Goal: Task Accomplishment & Management: Complete application form

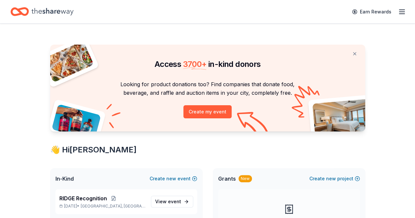
click at [398, 8] on icon "button" at bounding box center [402, 12] width 8 height 8
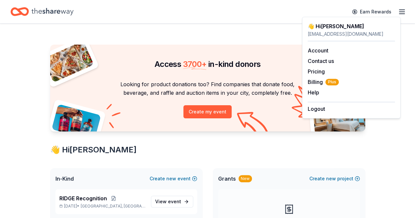
click at [347, 30] on div "scholmes9@yahoo.com" at bounding box center [351, 34] width 87 height 8
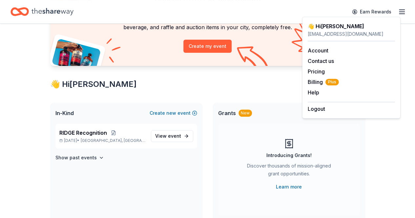
scroll to position [98, 0]
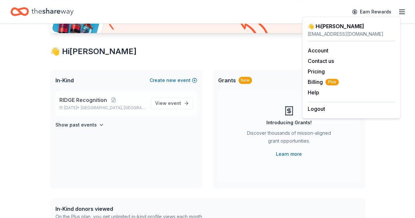
click at [94, 98] on span "RIDGE Recognition" at bounding box center [83, 100] width 48 height 8
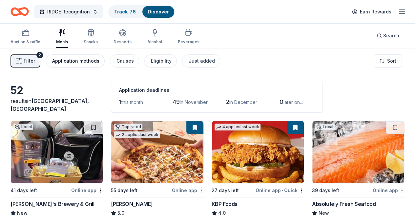
scroll to position [66, 0]
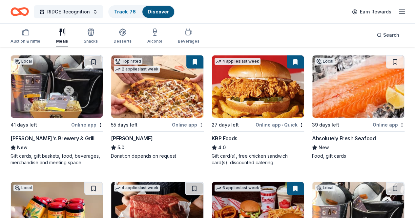
click at [67, 74] on img at bounding box center [57, 86] width 92 height 62
click at [143, 85] on img at bounding box center [157, 86] width 92 height 62
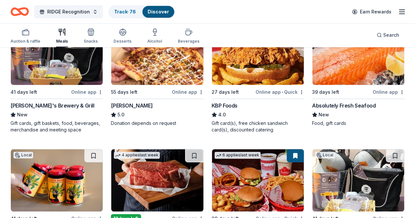
click at [212, 72] on img at bounding box center [258, 54] width 92 height 62
click at [312, 76] on img at bounding box center [358, 54] width 92 height 62
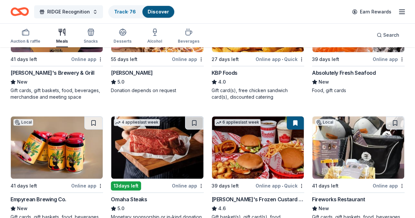
scroll to position [164, 0]
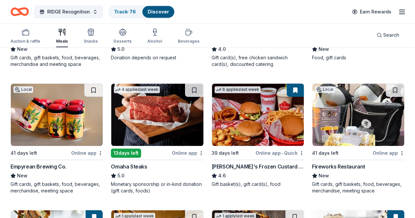
click at [111, 134] on img at bounding box center [157, 115] width 92 height 62
click at [212, 125] on img at bounding box center [258, 115] width 92 height 62
click at [312, 119] on img at bounding box center [358, 115] width 92 height 62
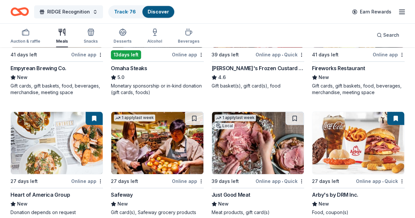
scroll to position [295, 0]
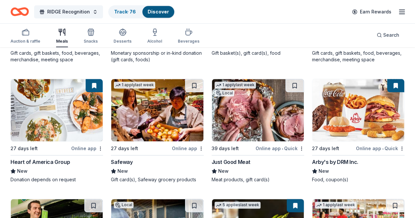
click at [212, 119] on img at bounding box center [258, 110] width 92 height 62
click at [312, 120] on img at bounding box center [358, 110] width 92 height 62
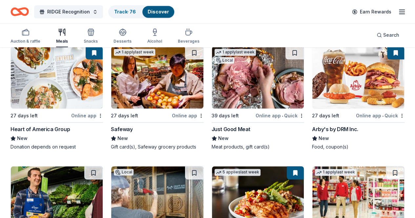
click at [304, 166] on img at bounding box center [258, 197] width 92 height 62
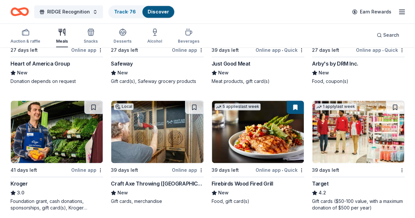
scroll to position [427, 0]
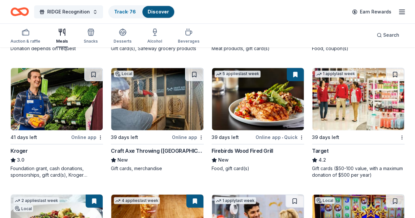
click at [312, 114] on img at bounding box center [358, 99] width 92 height 62
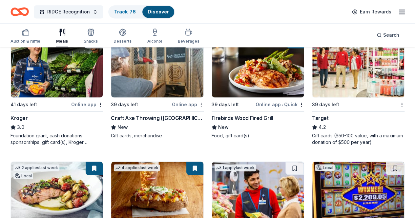
click at [350, 162] on img at bounding box center [358, 193] width 92 height 62
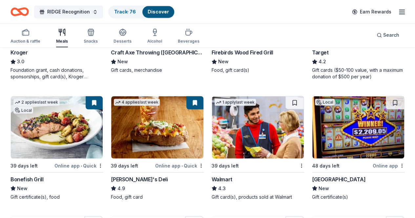
scroll to position [558, 0]
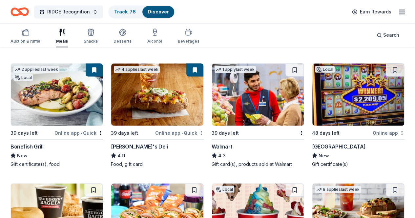
click at [63, 183] on img at bounding box center [57, 214] width 92 height 62
click at [138, 183] on img at bounding box center [157, 214] width 92 height 62
click at [212, 183] on img at bounding box center [258, 214] width 92 height 62
click at [312, 183] on img at bounding box center [358, 214] width 92 height 62
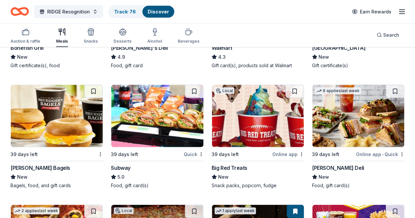
scroll to position [689, 0]
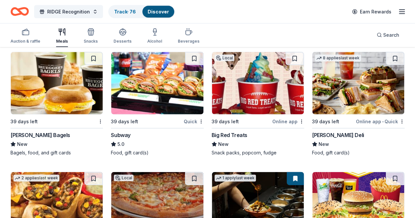
click at [111, 172] on img at bounding box center [157, 203] width 92 height 62
click at [212, 172] on img at bounding box center [258, 203] width 92 height 62
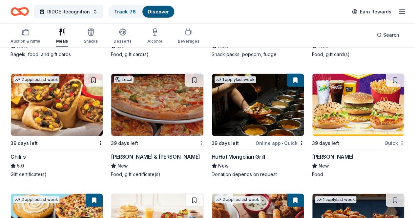
scroll to position [820, 0]
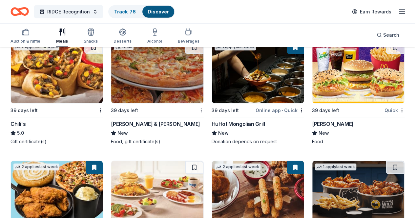
click at [212, 161] on img at bounding box center [258, 192] width 92 height 62
click at [312, 161] on img at bounding box center [358, 192] width 92 height 62
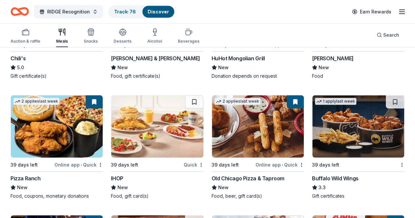
scroll to position [938, 0]
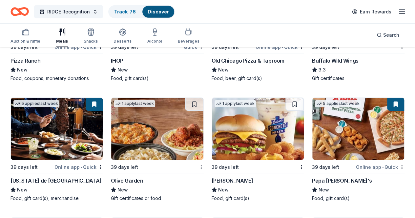
scroll to position [1036, 0]
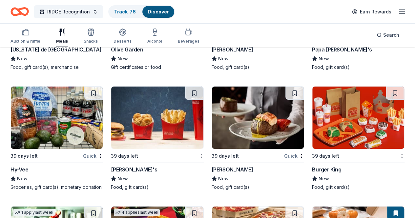
scroll to position [1168, 0]
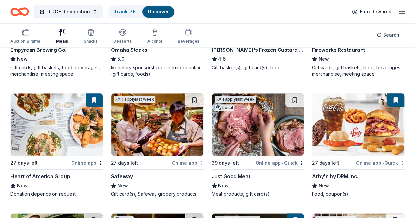
scroll to position [182, 0]
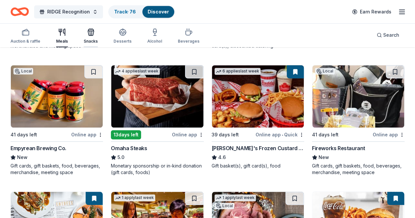
click at [94, 39] on div "Snacks" at bounding box center [91, 41] width 14 height 5
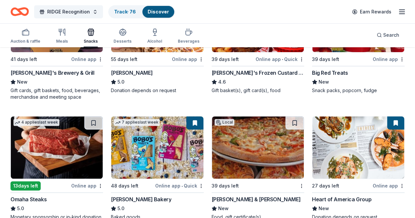
scroll to position [164, 0]
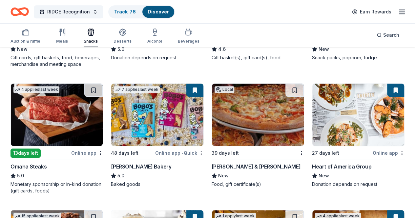
click at [111, 114] on img at bounding box center [157, 115] width 92 height 62
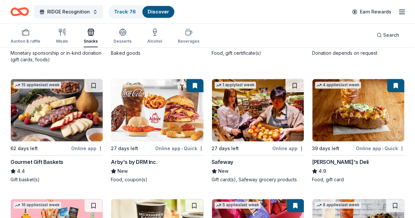
scroll to position [328, 0]
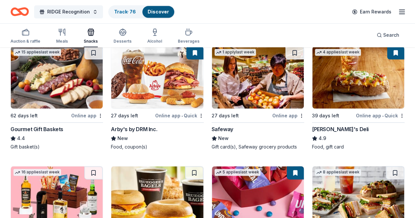
click at [103, 166] on img at bounding box center [57, 197] width 92 height 62
click at [304, 166] on img at bounding box center [258, 197] width 92 height 62
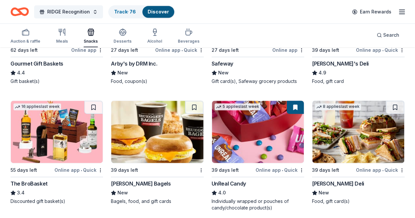
scroll to position [427, 0]
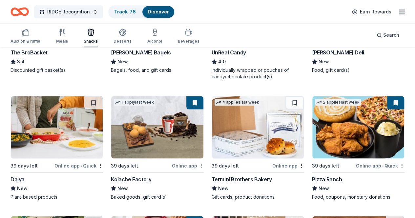
scroll to position [558, 0]
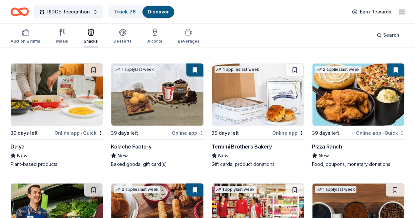
click at [312, 183] on img at bounding box center [358, 214] width 92 height 62
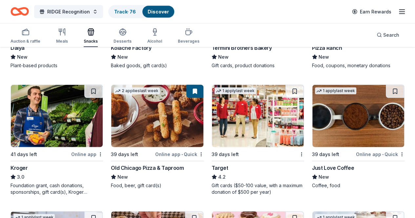
scroll to position [689, 0]
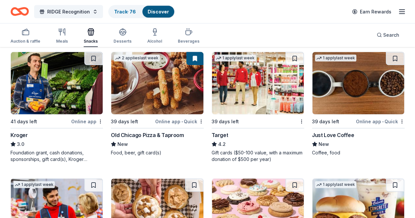
click at [111, 179] on img at bounding box center [157, 210] width 92 height 62
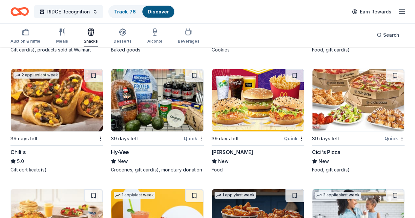
scroll to position [951, 0]
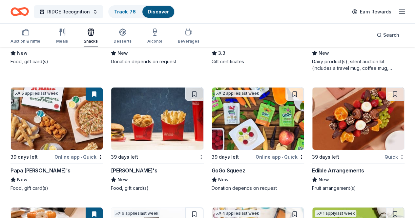
scroll to position [1114, 0]
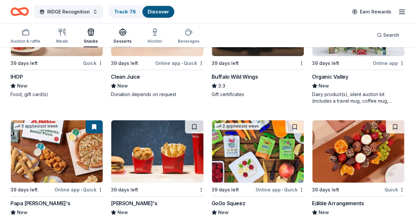
click at [127, 31] on icon "button" at bounding box center [123, 32] width 8 height 8
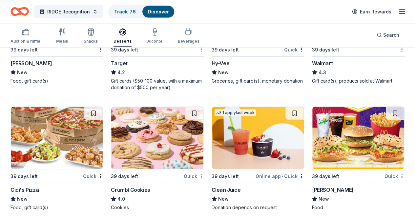
scroll to position [510, 0]
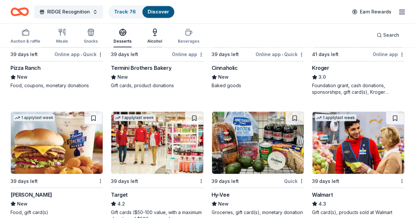
click at [152, 40] on div "Alcohol" at bounding box center [154, 41] width 15 height 5
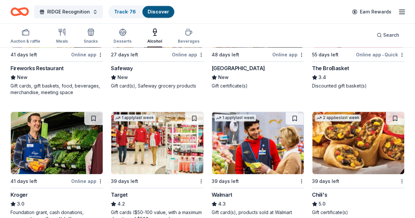
scroll to position [164, 0]
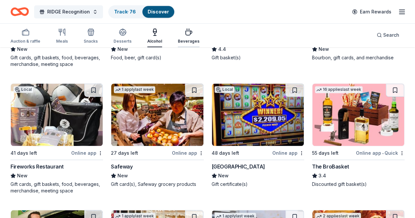
click at [188, 32] on icon "button" at bounding box center [189, 33] width 6 height 4
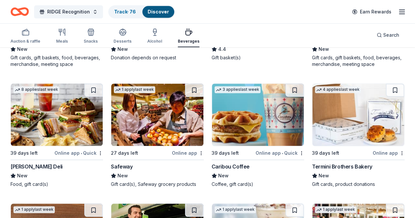
scroll to position [197, 0]
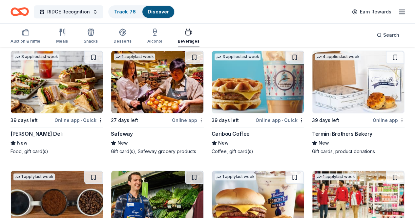
click at [212, 103] on img at bounding box center [258, 82] width 92 height 62
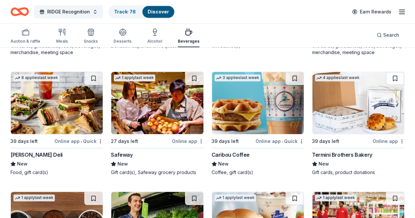
scroll to position [143, 0]
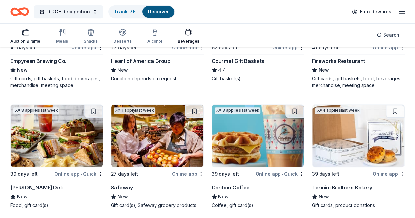
click at [29, 35] on icon "button" at bounding box center [26, 32] width 8 height 8
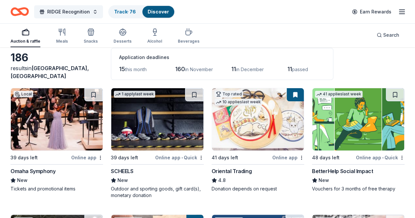
scroll to position [66, 0]
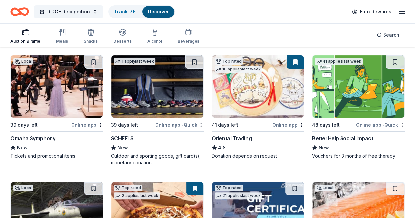
click at [52, 102] on img at bounding box center [57, 86] width 92 height 62
click at [130, 111] on img at bounding box center [157, 86] width 92 height 62
click at [212, 118] on img at bounding box center [258, 86] width 92 height 62
click at [103, 182] on img at bounding box center [57, 213] width 92 height 62
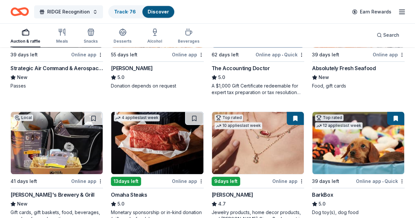
scroll to position [295, 0]
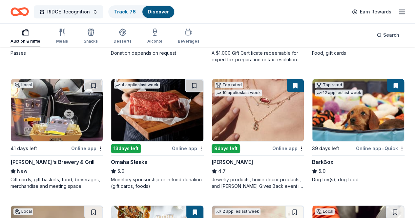
click at [212, 122] on img at bounding box center [258, 110] width 92 height 62
click at [312, 121] on img at bounding box center [358, 110] width 92 height 62
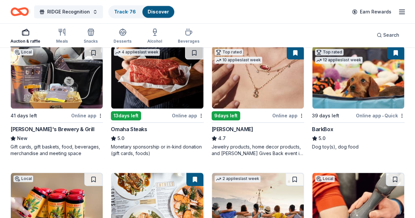
click at [304, 173] on img at bounding box center [258, 204] width 92 height 62
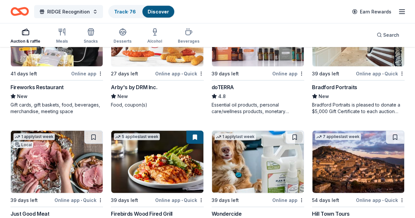
scroll to position [689, 0]
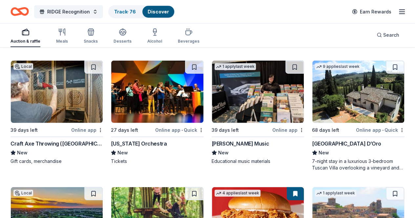
scroll to position [853, 0]
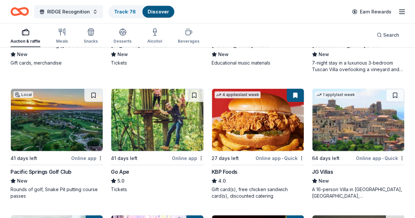
scroll to position [951, 0]
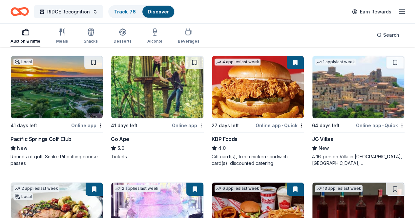
click at [312, 183] on img at bounding box center [358, 214] width 92 height 62
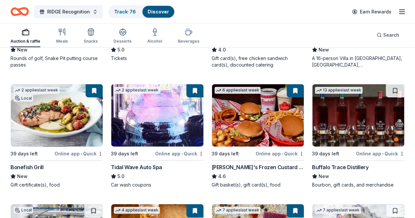
scroll to position [1083, 0]
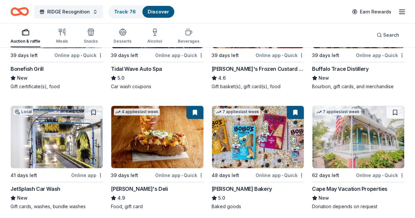
scroll to position [1212, 0]
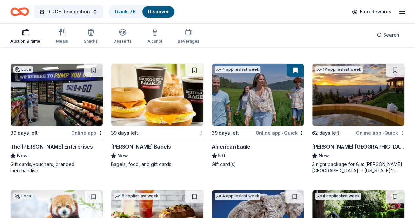
scroll to position [1343, 0]
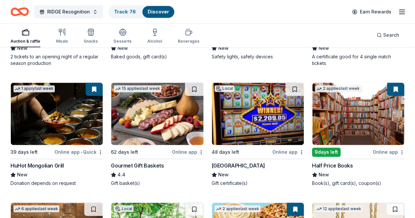
scroll to position [1704, 0]
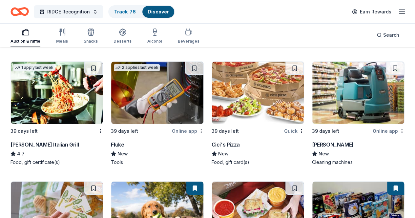
scroll to position [2459, 0]
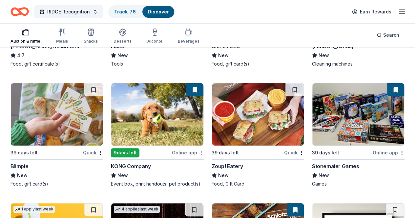
scroll to position [2557, 0]
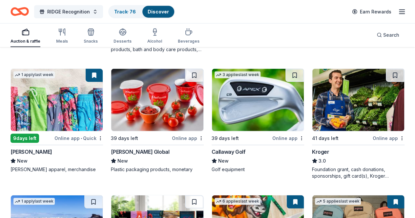
scroll to position [3345, 0]
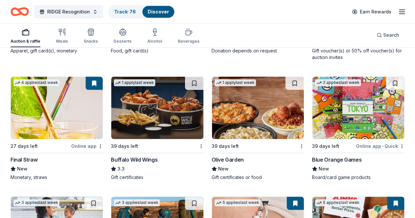
scroll to position [3706, 0]
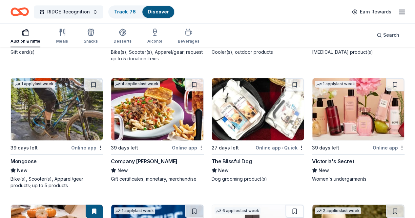
scroll to position [4329, 0]
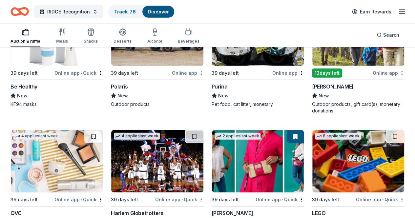
scroll to position [4493, 0]
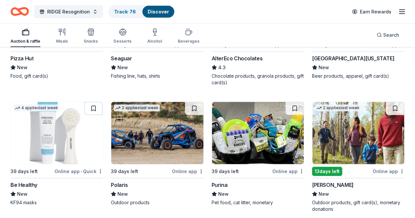
click at [399, 10] on line "button" at bounding box center [401, 10] width 5 height 0
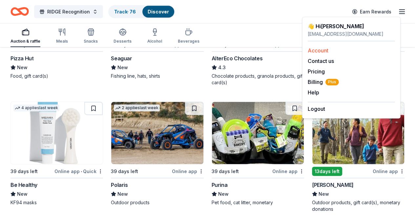
click at [321, 52] on link "Account" at bounding box center [318, 50] width 21 height 7
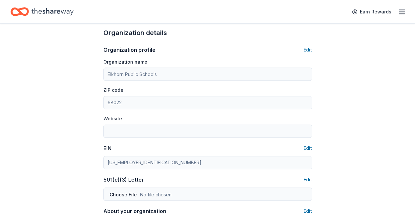
scroll to position [76, 0]
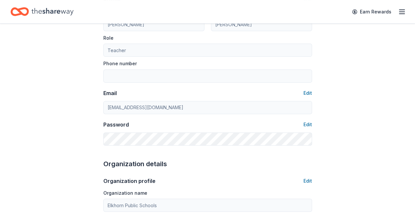
click at [398, 12] on icon "button" at bounding box center [402, 12] width 8 height 8
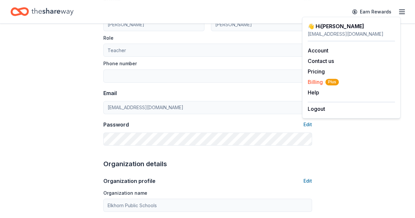
click at [314, 86] on span "Billing Plus" at bounding box center [323, 82] width 31 height 8
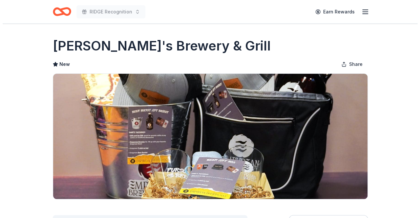
scroll to position [98, 0]
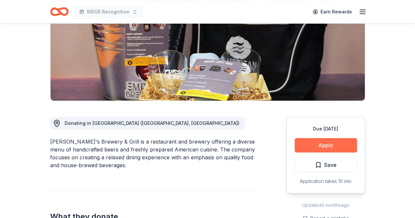
click at [325, 142] on button "Apply" at bounding box center [326, 145] width 62 height 14
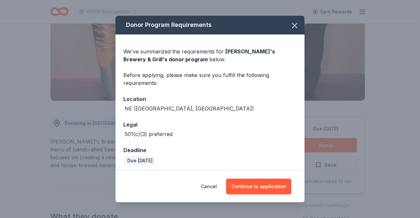
scroll to position [2, 0]
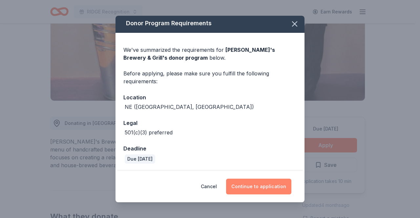
click at [278, 189] on button "Continue to application" at bounding box center [258, 187] width 65 height 16
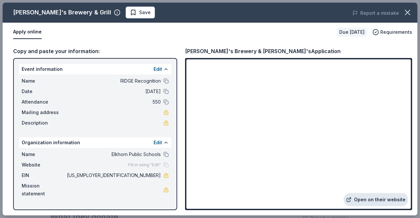
click at [374, 202] on link "Open on their website" at bounding box center [375, 199] width 65 height 13
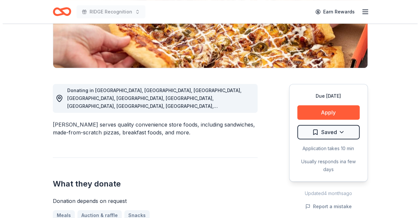
scroll to position [164, 0]
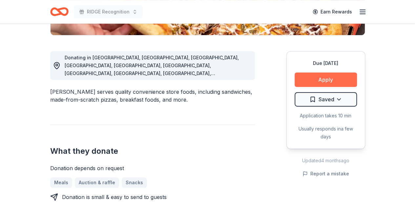
click at [326, 78] on button "Apply" at bounding box center [326, 80] width 62 height 14
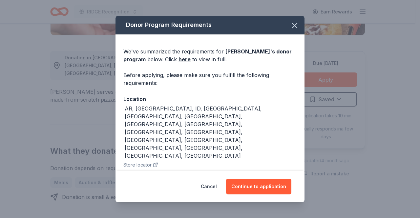
scroll to position [70, 0]
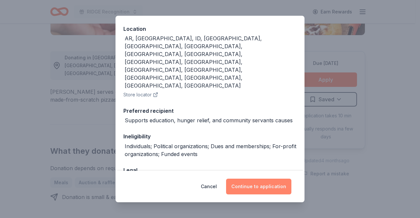
click at [252, 190] on button "Continue to application" at bounding box center [258, 187] width 65 height 16
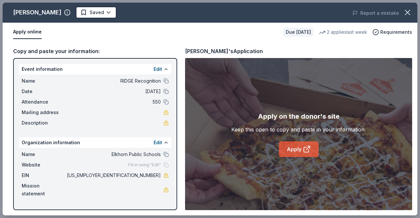
click at [300, 148] on link "Apply" at bounding box center [299, 149] width 40 height 16
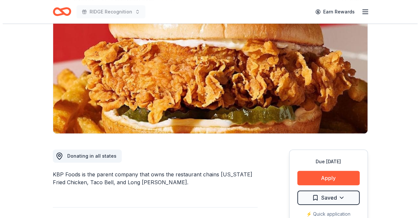
scroll to position [98, 0]
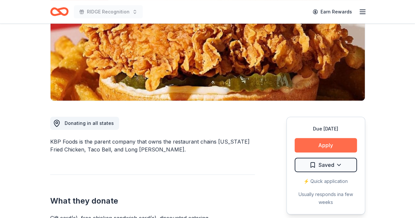
click at [335, 145] on button "Apply" at bounding box center [326, 145] width 62 height 14
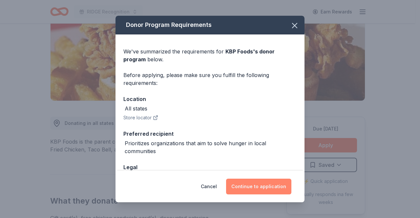
click at [262, 188] on button "Continue to application" at bounding box center [258, 187] width 65 height 16
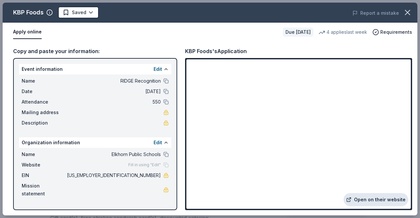
click at [381, 198] on link "Open on their website" at bounding box center [375, 199] width 65 height 13
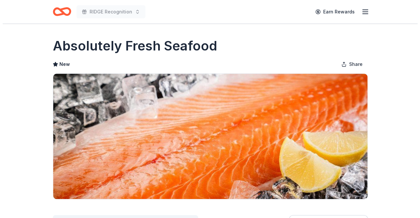
scroll to position [164, 0]
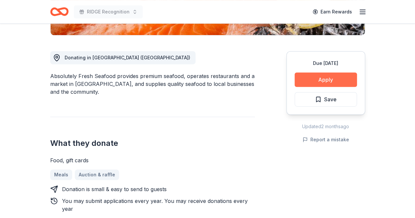
click at [304, 75] on button "Apply" at bounding box center [326, 80] width 62 height 14
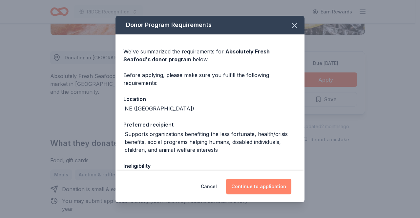
click at [259, 185] on button "Continue to application" at bounding box center [258, 187] width 65 height 16
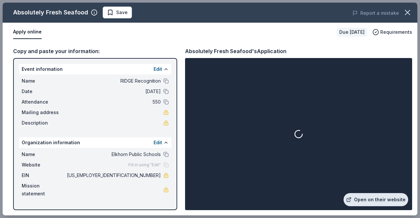
click at [378, 197] on link "Open on their website" at bounding box center [375, 199] width 65 height 13
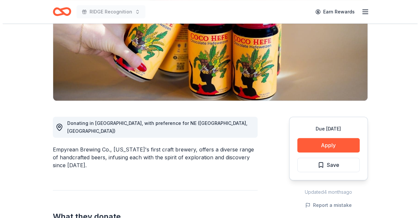
scroll to position [131, 0]
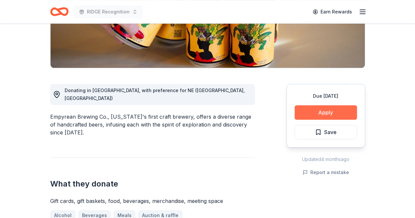
click at [324, 115] on button "Apply" at bounding box center [326, 112] width 62 height 14
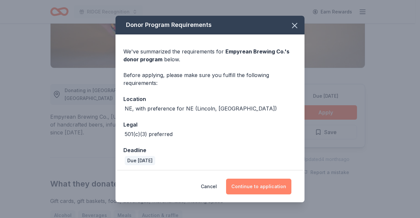
click at [266, 189] on button "Continue to application" at bounding box center [258, 187] width 65 height 16
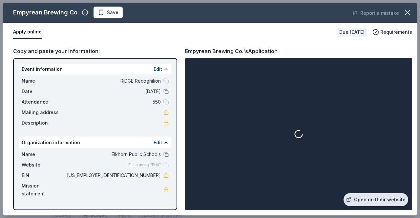
click at [381, 199] on link "Open on their website" at bounding box center [375, 199] width 65 height 13
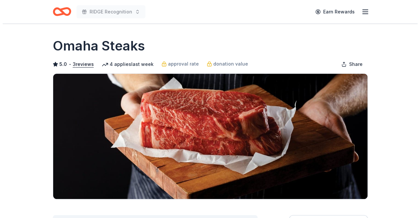
scroll to position [33, 0]
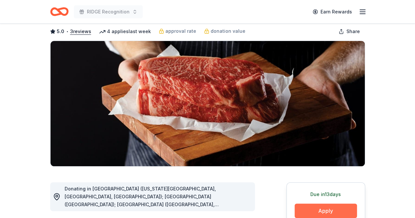
click at [330, 211] on button "Apply" at bounding box center [326, 211] width 62 height 14
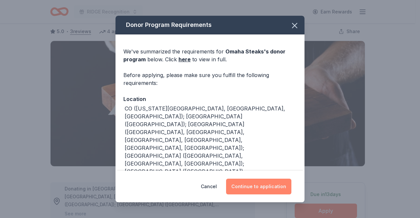
click at [265, 188] on button "Continue to application" at bounding box center [258, 187] width 65 height 16
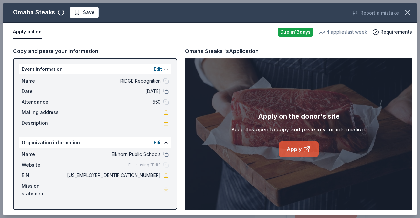
click at [293, 146] on link "Apply" at bounding box center [299, 149] width 40 height 16
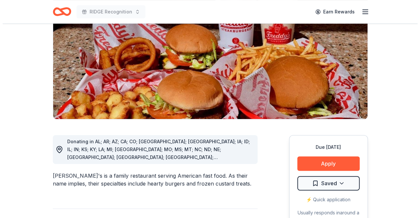
scroll to position [164, 0]
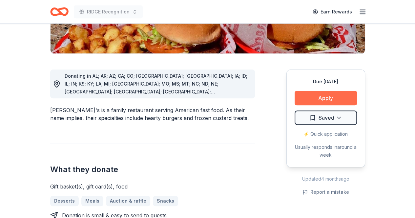
click at [335, 91] on button "Apply" at bounding box center [326, 98] width 62 height 14
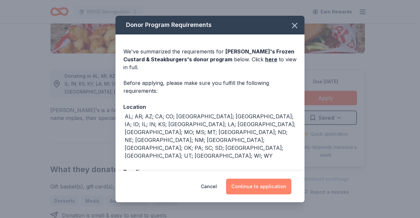
click at [258, 184] on button "Continue to application" at bounding box center [258, 187] width 65 height 16
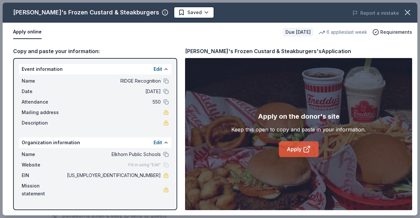
click at [291, 157] on link "Apply" at bounding box center [299, 149] width 40 height 16
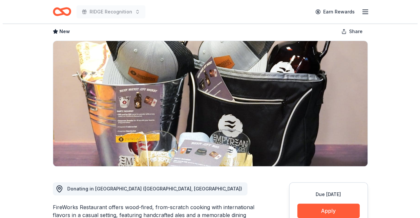
scroll to position [66, 0]
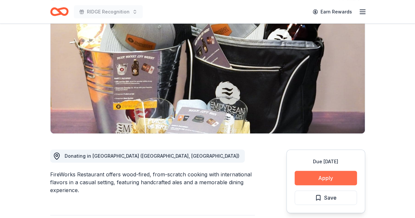
click at [330, 176] on button "Apply" at bounding box center [326, 178] width 62 height 14
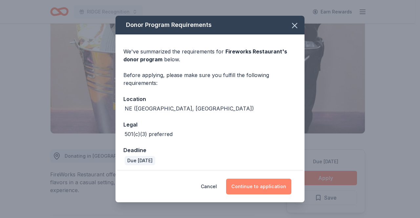
click at [263, 184] on button "Continue to application" at bounding box center [258, 187] width 65 height 16
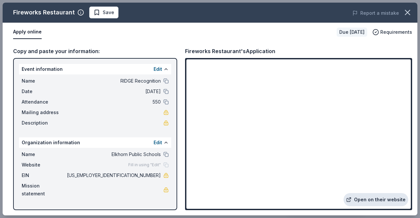
click at [390, 198] on link "Open on their website" at bounding box center [375, 199] width 65 height 13
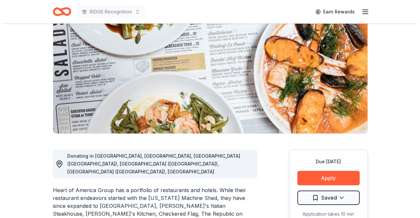
scroll to position [98, 0]
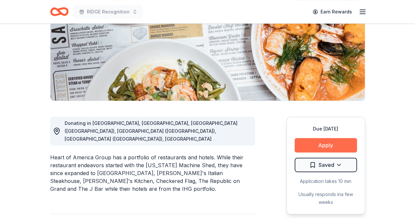
click at [332, 143] on button "Apply" at bounding box center [326, 145] width 62 height 14
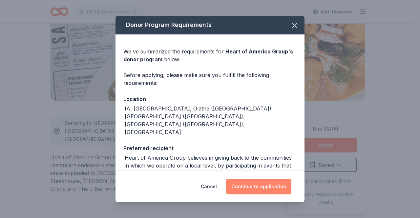
click at [243, 184] on button "Continue to application" at bounding box center [258, 187] width 65 height 16
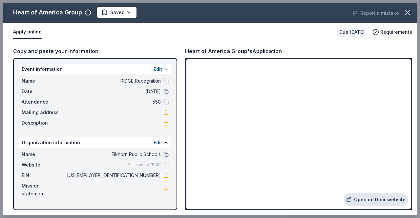
click at [376, 198] on link "Open on their website" at bounding box center [375, 199] width 65 height 13
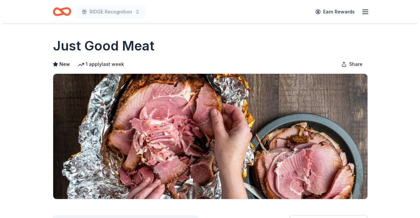
scroll to position [98, 0]
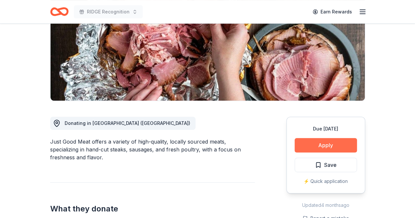
click at [312, 147] on button "Apply" at bounding box center [326, 145] width 62 height 14
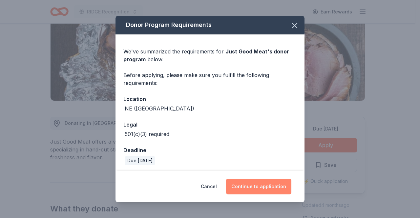
click at [260, 191] on button "Continue to application" at bounding box center [258, 187] width 65 height 16
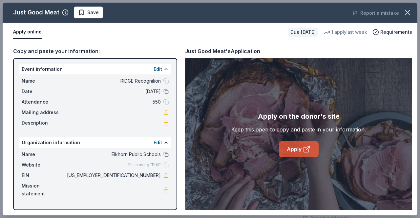
click at [303, 150] on icon at bounding box center [307, 149] width 8 height 8
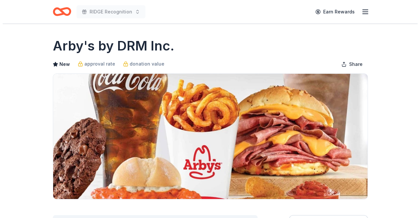
scroll to position [131, 0]
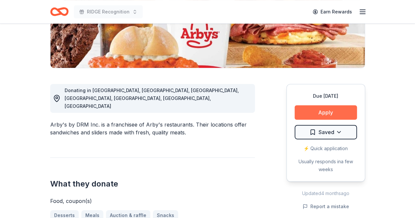
click at [333, 110] on button "Apply" at bounding box center [326, 112] width 62 height 14
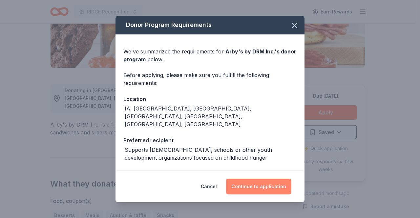
click at [268, 186] on button "Continue to application" at bounding box center [258, 187] width 65 height 16
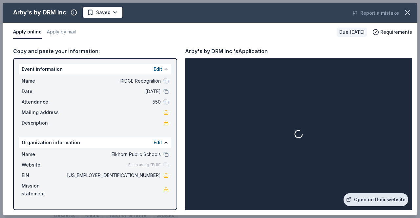
click at [369, 200] on link "Open on their website" at bounding box center [375, 199] width 65 height 13
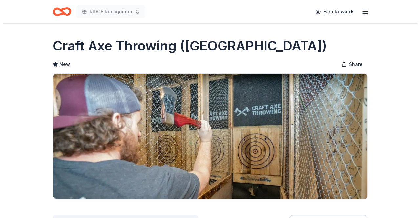
scroll to position [98, 0]
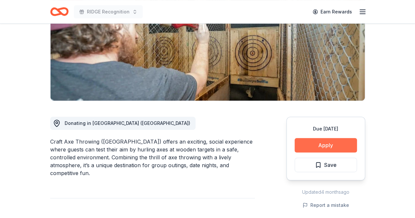
click at [314, 144] on button "Apply" at bounding box center [326, 145] width 62 height 14
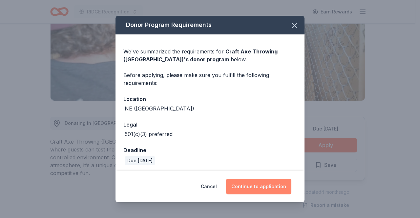
click at [253, 187] on button "Continue to application" at bounding box center [258, 187] width 65 height 16
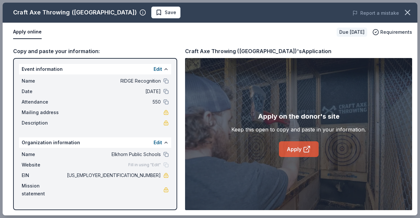
click at [299, 152] on link "Apply" at bounding box center [299, 149] width 40 height 16
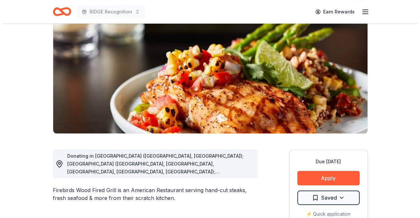
scroll to position [98, 0]
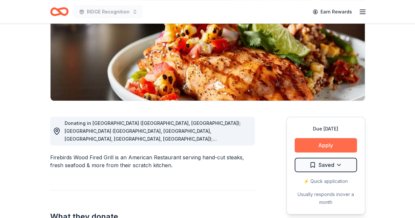
click at [331, 145] on button "Apply" at bounding box center [326, 145] width 62 height 14
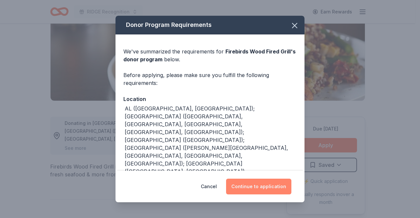
click at [263, 189] on button "Continue to application" at bounding box center [258, 187] width 65 height 16
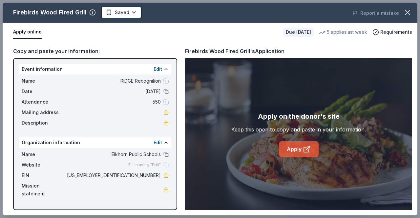
click at [291, 151] on link "Apply" at bounding box center [299, 149] width 40 height 16
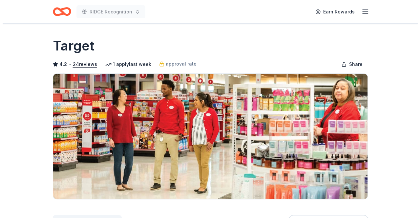
scroll to position [131, 0]
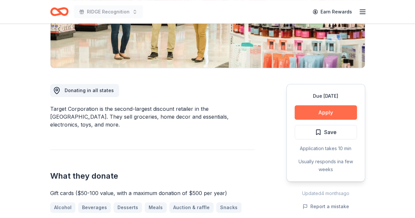
click at [335, 110] on button "Apply" at bounding box center [326, 112] width 62 height 14
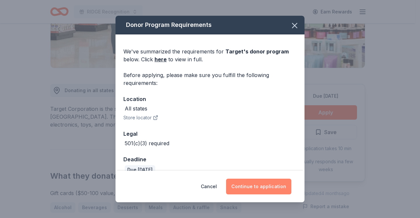
click at [248, 188] on button "Continue to application" at bounding box center [258, 187] width 65 height 16
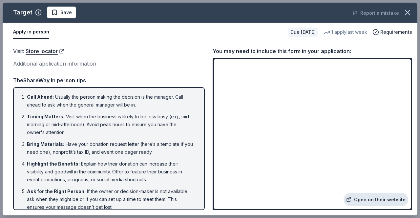
click at [374, 203] on link "Open on their website" at bounding box center [375, 199] width 65 height 13
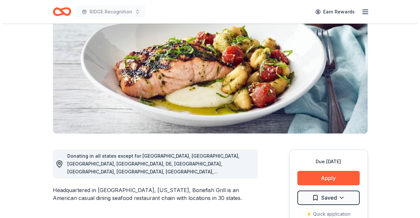
scroll to position [98, 0]
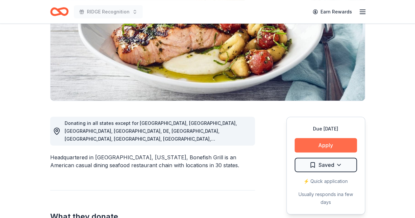
click at [326, 149] on button "Apply" at bounding box center [326, 145] width 62 height 14
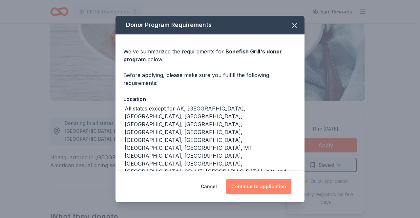
click at [254, 180] on button "Continue to application" at bounding box center [258, 187] width 65 height 16
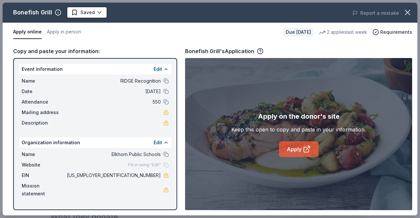
click at [297, 152] on link "Apply" at bounding box center [299, 149] width 40 height 16
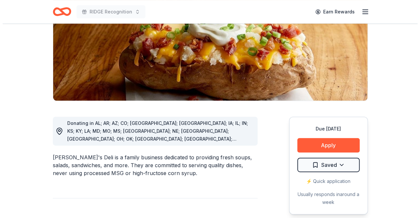
scroll to position [131, 0]
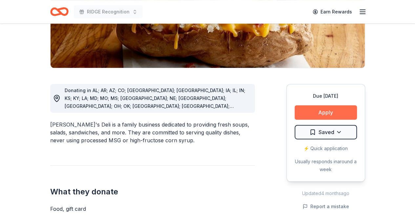
click at [343, 113] on button "Apply" at bounding box center [326, 112] width 62 height 14
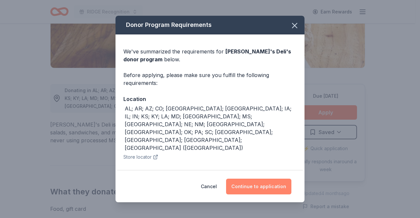
click at [239, 185] on button "Continue to application" at bounding box center [258, 187] width 65 height 16
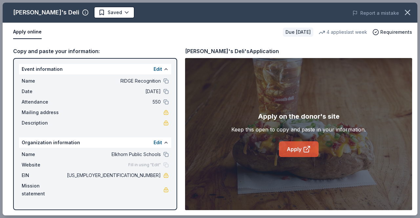
click at [302, 150] on link "Apply" at bounding box center [299, 149] width 40 height 16
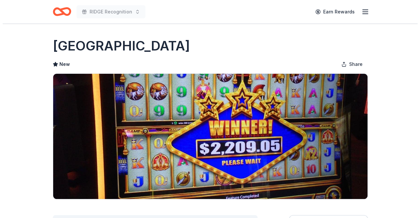
scroll to position [98, 0]
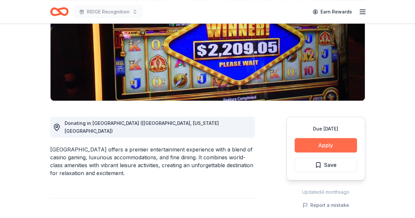
click at [334, 144] on button "Apply" at bounding box center [326, 145] width 62 height 14
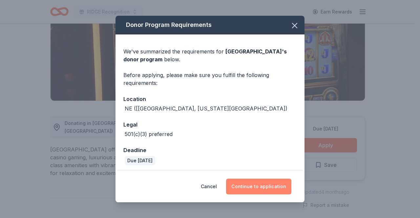
click at [258, 188] on button "Continue to application" at bounding box center [258, 187] width 65 height 16
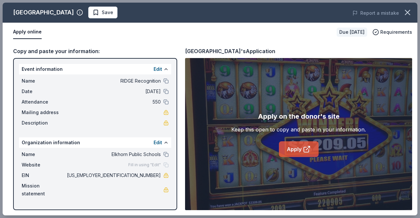
click at [295, 148] on link "Apply" at bounding box center [299, 149] width 40 height 16
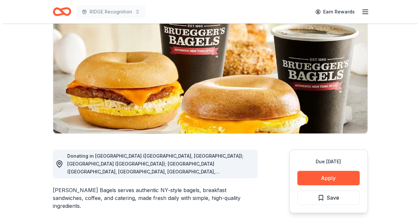
scroll to position [98, 0]
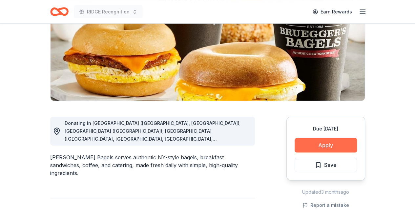
click at [321, 149] on button "Apply" at bounding box center [326, 145] width 62 height 14
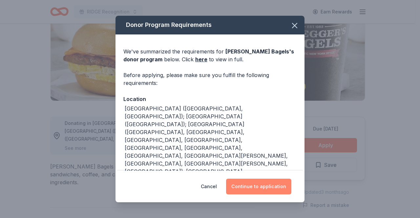
click at [260, 185] on button "Continue to application" at bounding box center [258, 187] width 65 height 16
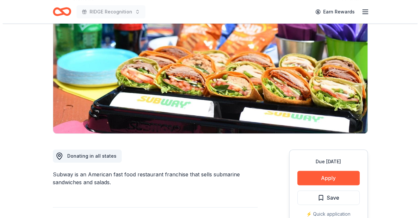
scroll to position [98, 0]
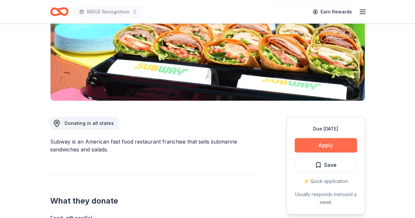
click at [302, 147] on button "Apply" at bounding box center [326, 145] width 62 height 14
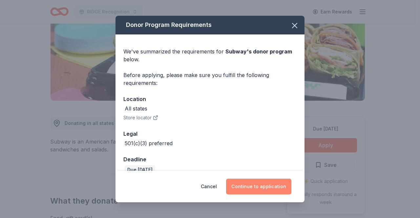
click at [249, 186] on button "Continue to application" at bounding box center [258, 187] width 65 height 16
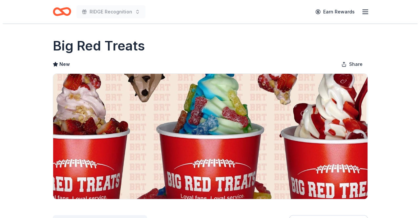
scroll to position [98, 0]
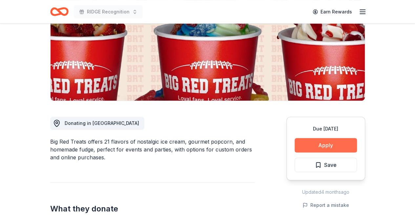
click at [343, 145] on button "Apply" at bounding box center [326, 145] width 62 height 14
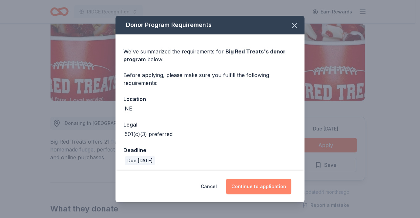
click at [249, 186] on button "Continue to application" at bounding box center [258, 187] width 65 height 16
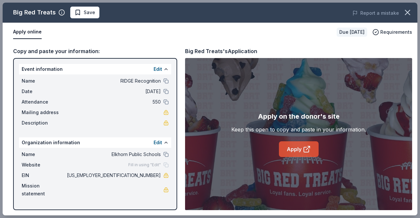
click at [290, 146] on link "Apply" at bounding box center [299, 149] width 40 height 16
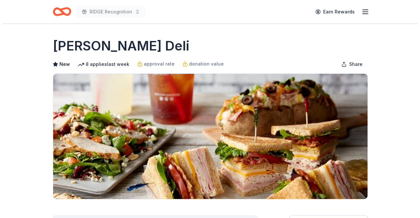
scroll to position [98, 0]
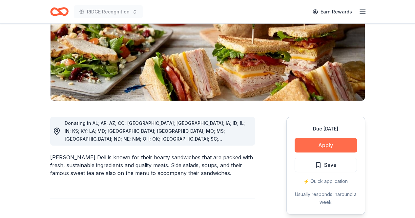
click at [319, 148] on button "Apply" at bounding box center [326, 145] width 62 height 14
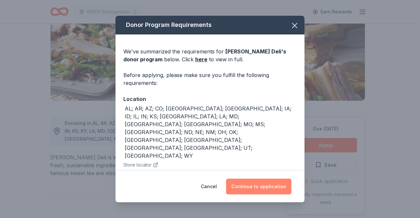
click at [246, 189] on button "Continue to application" at bounding box center [258, 187] width 65 height 16
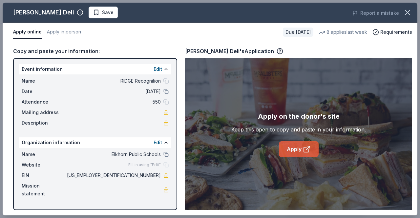
click at [303, 148] on icon at bounding box center [307, 149] width 8 height 8
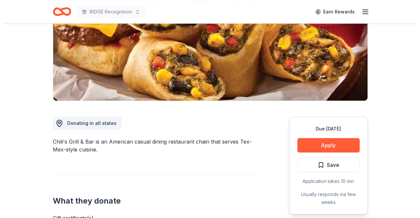
scroll to position [131, 0]
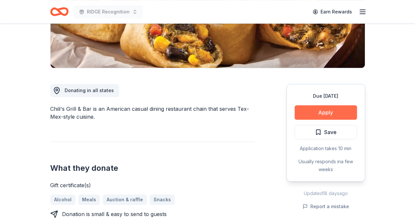
click at [330, 110] on button "Apply" at bounding box center [326, 112] width 62 height 14
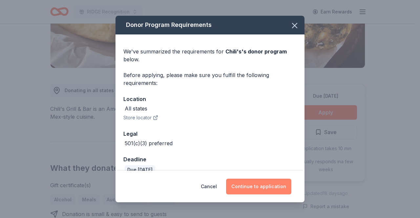
click at [254, 186] on button "Continue to application" at bounding box center [258, 187] width 65 height 16
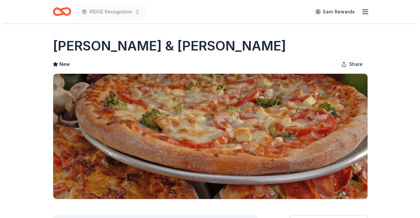
scroll to position [98, 0]
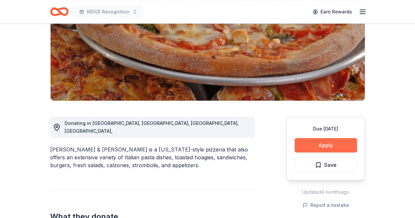
click at [326, 146] on button "Apply" at bounding box center [326, 145] width 62 height 14
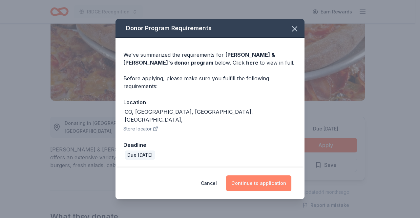
click at [276, 183] on button "Continue to application" at bounding box center [258, 184] width 65 height 16
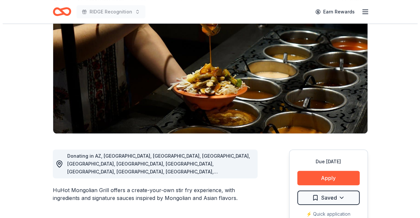
scroll to position [98, 0]
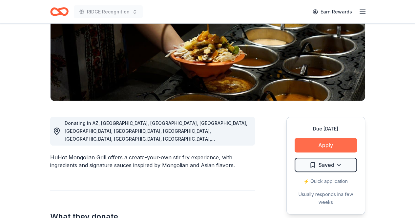
click at [329, 146] on button "Apply" at bounding box center [326, 145] width 62 height 14
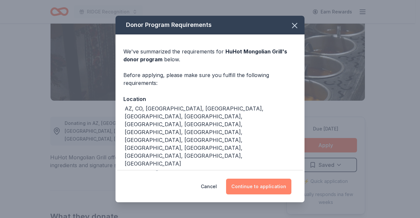
click at [252, 179] on button "Continue to application" at bounding box center [258, 187] width 65 height 16
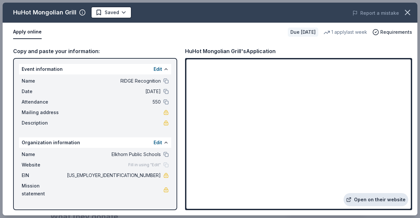
click at [375, 198] on link "Open on their website" at bounding box center [375, 199] width 65 height 13
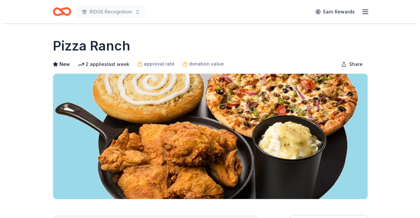
scroll to position [98, 0]
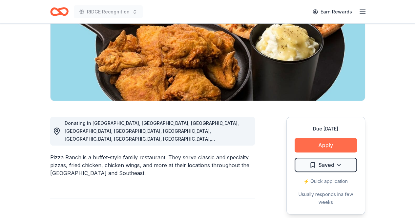
click at [330, 147] on button "Apply" at bounding box center [326, 145] width 62 height 14
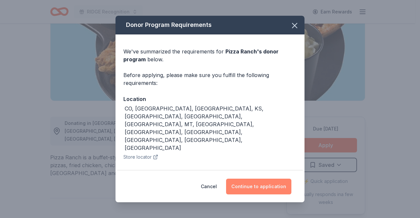
click at [263, 179] on button "Continue to application" at bounding box center [258, 187] width 65 height 16
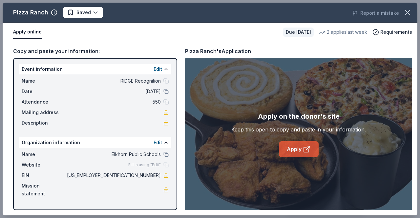
click at [296, 147] on link "Apply" at bounding box center [299, 149] width 40 height 16
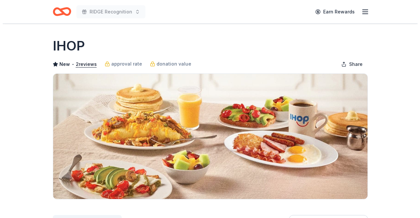
scroll to position [98, 0]
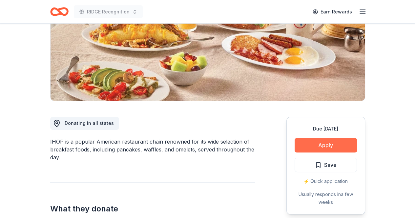
click at [308, 146] on button "Apply" at bounding box center [326, 145] width 62 height 14
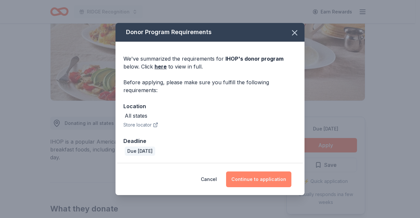
click at [247, 177] on button "Continue to application" at bounding box center [258, 180] width 65 height 16
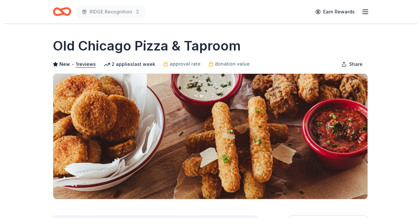
scroll to position [66, 0]
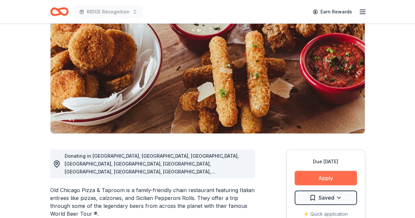
click at [329, 177] on button "Apply" at bounding box center [326, 178] width 62 height 14
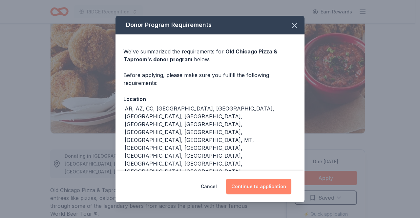
click at [275, 179] on button "Continue to application" at bounding box center [258, 187] width 65 height 16
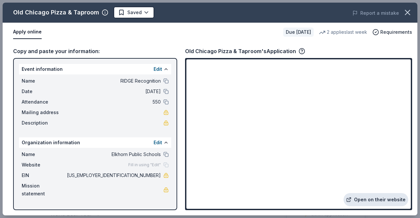
click at [374, 201] on link "Open on their website" at bounding box center [375, 199] width 65 height 13
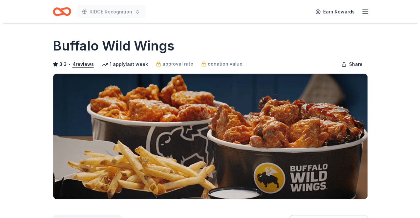
scroll to position [98, 0]
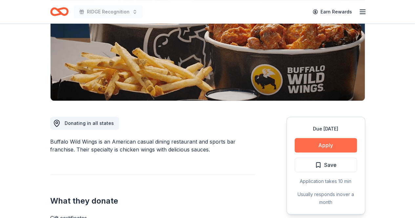
click at [334, 145] on button "Apply" at bounding box center [326, 145] width 62 height 14
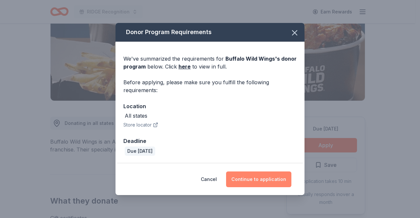
click at [265, 180] on button "Continue to application" at bounding box center [258, 180] width 65 height 16
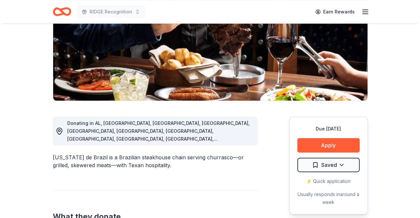
scroll to position [131, 0]
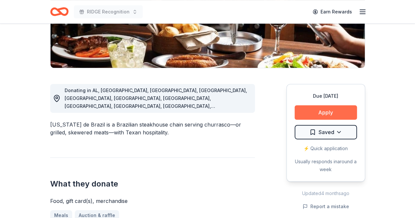
click at [312, 114] on button "Apply" at bounding box center [326, 112] width 62 height 14
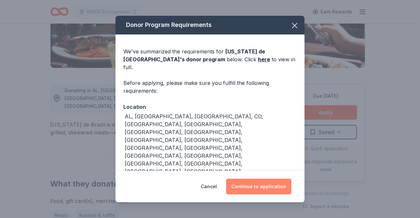
click at [269, 181] on button "Continue to application" at bounding box center [258, 187] width 65 height 16
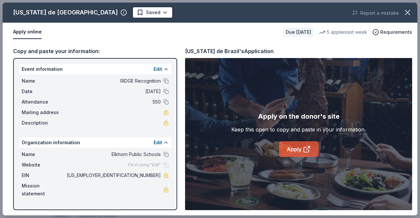
click at [288, 150] on link "Apply" at bounding box center [299, 149] width 40 height 16
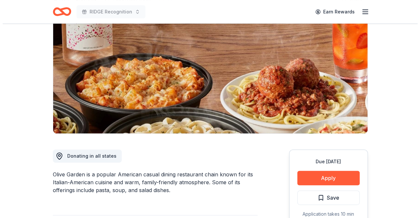
scroll to position [98, 0]
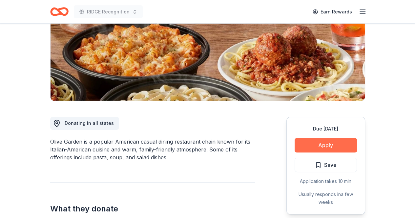
click at [311, 146] on button "Apply" at bounding box center [326, 145] width 62 height 14
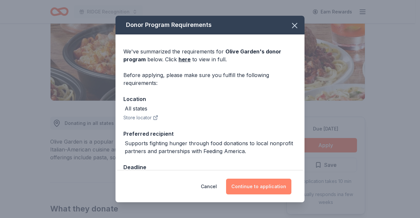
click at [243, 188] on button "Continue to application" at bounding box center [258, 187] width 65 height 16
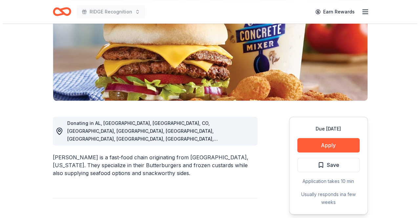
scroll to position [131, 0]
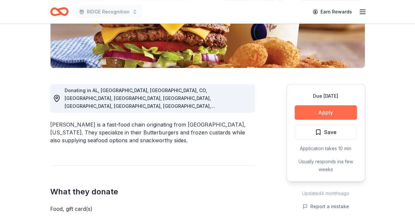
click at [309, 114] on button "Apply" at bounding box center [326, 112] width 62 height 14
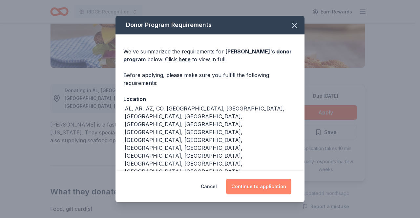
click at [251, 184] on button "Continue to application" at bounding box center [258, 187] width 65 height 16
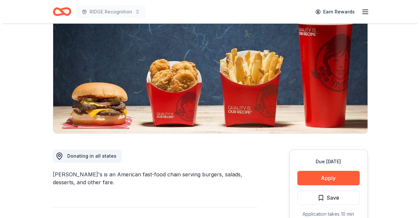
scroll to position [98, 0]
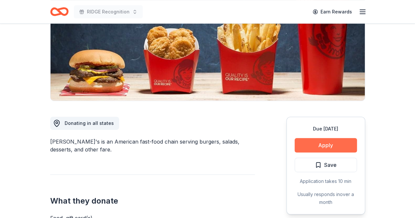
click at [330, 147] on button "Apply" at bounding box center [326, 145] width 62 height 14
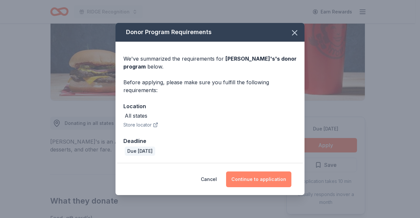
click at [246, 176] on button "Continue to application" at bounding box center [258, 180] width 65 height 16
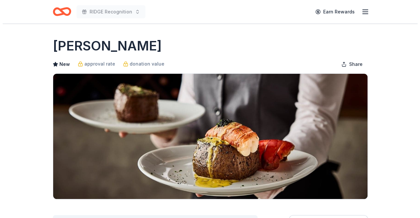
scroll to position [98, 0]
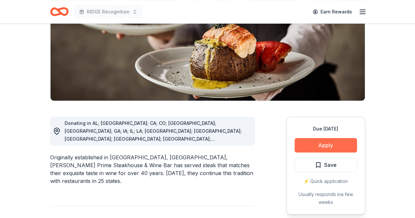
click at [315, 144] on button "Apply" at bounding box center [326, 145] width 62 height 14
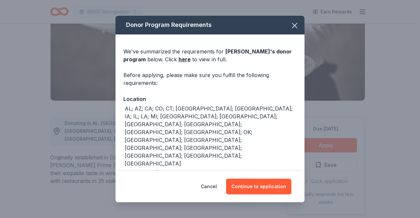
click at [261, 177] on div "Cancel Continue to application" at bounding box center [209, 186] width 189 height 31
click at [258, 184] on button "Continue to application" at bounding box center [258, 187] width 65 height 16
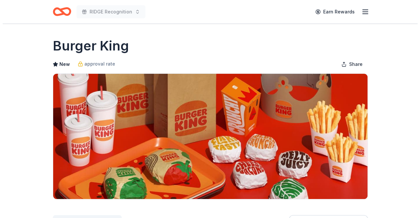
scroll to position [164, 0]
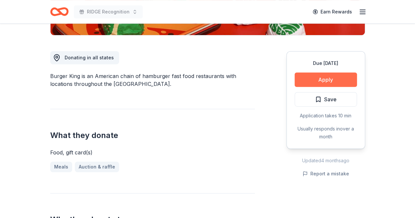
click at [341, 79] on button "Apply" at bounding box center [326, 80] width 62 height 14
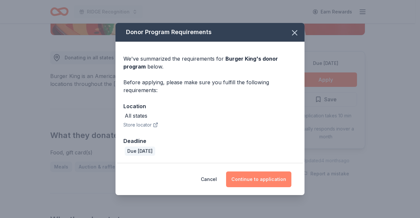
click at [262, 179] on button "Continue to application" at bounding box center [258, 180] width 65 height 16
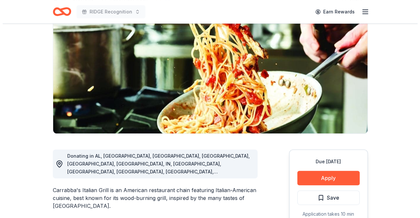
scroll to position [131, 0]
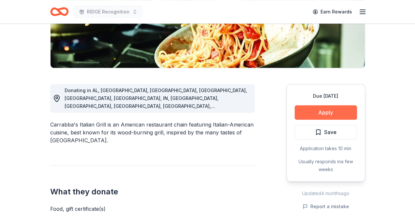
click at [314, 115] on button "Apply" at bounding box center [326, 112] width 62 height 14
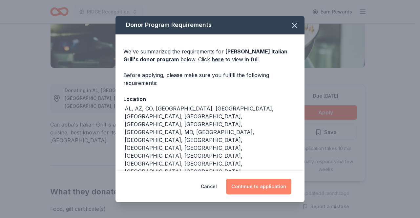
click at [250, 181] on button "Continue to application" at bounding box center [258, 187] width 65 height 16
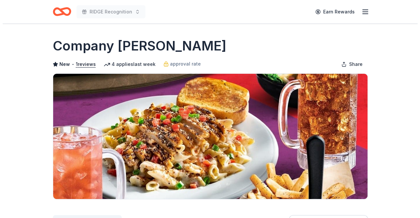
scroll to position [98, 0]
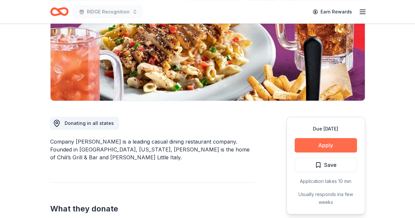
click at [324, 148] on button "Apply" at bounding box center [326, 145] width 62 height 14
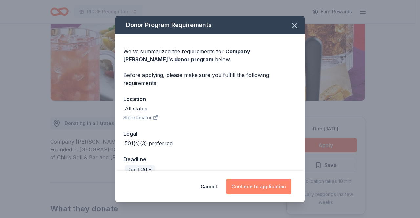
click at [255, 186] on button "Continue to application" at bounding box center [258, 187] width 65 height 16
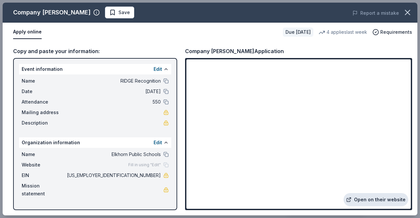
click at [378, 201] on link "Open on their website" at bounding box center [375, 199] width 65 height 13
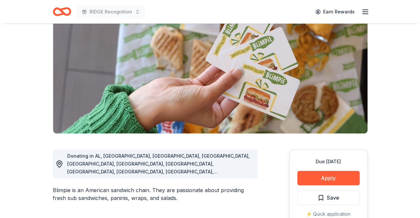
scroll to position [98, 0]
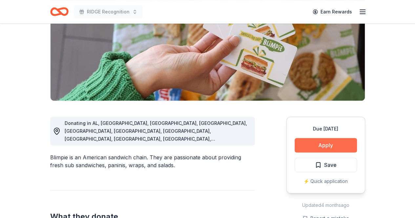
click at [328, 146] on button "Apply" at bounding box center [326, 145] width 62 height 14
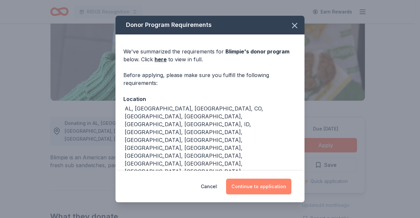
click at [271, 182] on button "Continue to application" at bounding box center [258, 187] width 65 height 16
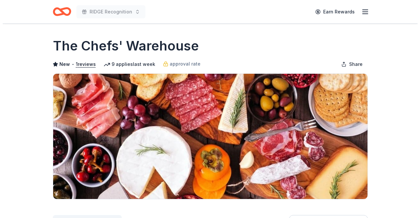
scroll to position [98, 0]
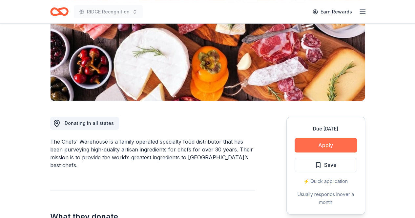
click at [319, 147] on button "Apply" at bounding box center [326, 145] width 62 height 14
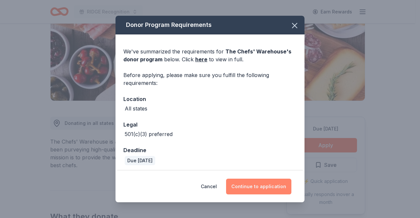
click at [246, 186] on button "Continue to application" at bounding box center [258, 187] width 65 height 16
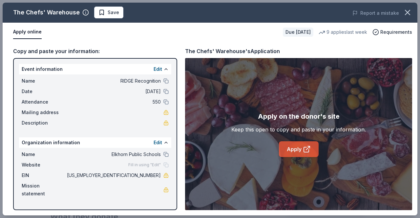
click at [297, 154] on link "Apply" at bounding box center [299, 149] width 40 height 16
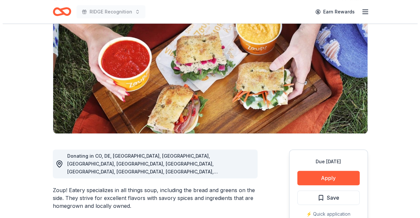
scroll to position [98, 0]
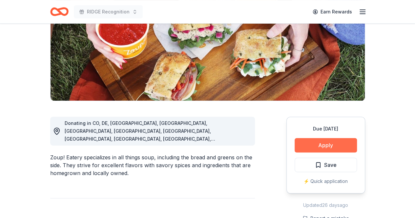
click at [322, 146] on button "Apply" at bounding box center [326, 145] width 62 height 14
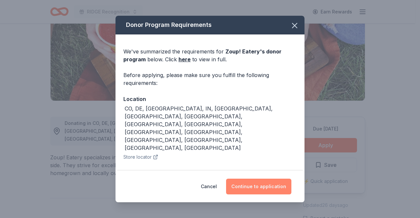
click at [246, 179] on button "Continue to application" at bounding box center [258, 187] width 65 height 16
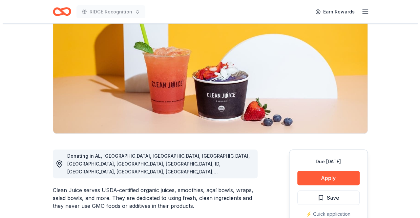
scroll to position [98, 0]
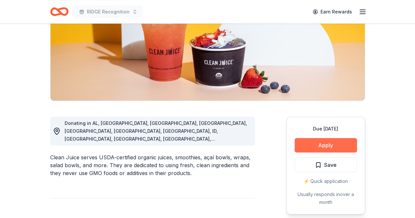
click at [323, 141] on button "Apply" at bounding box center [326, 145] width 62 height 14
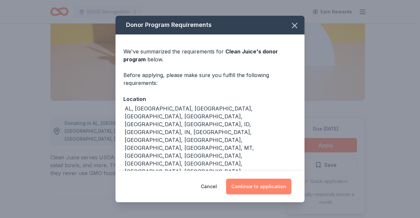
click at [254, 179] on button "Continue to application" at bounding box center [258, 187] width 65 height 16
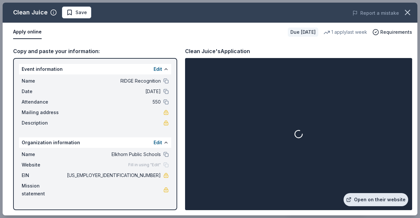
click at [372, 199] on link "Open on their website" at bounding box center [375, 199] width 65 height 13
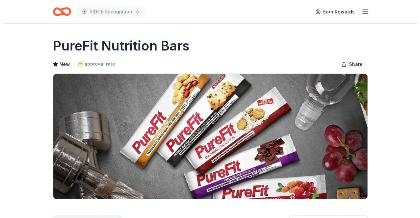
scroll to position [98, 0]
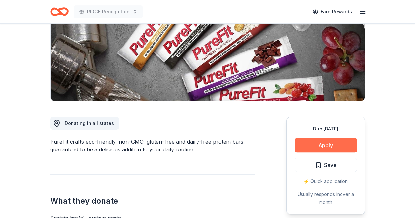
click at [312, 142] on button "Apply" at bounding box center [326, 145] width 62 height 14
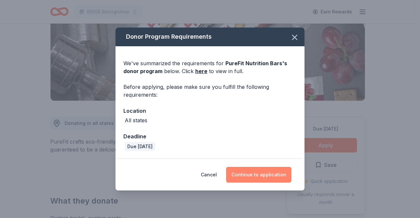
click at [244, 175] on button "Continue to application" at bounding box center [258, 175] width 65 height 16
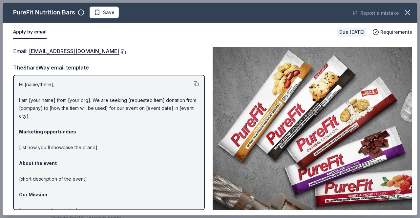
click at [119, 51] on button at bounding box center [122, 51] width 7 height 5
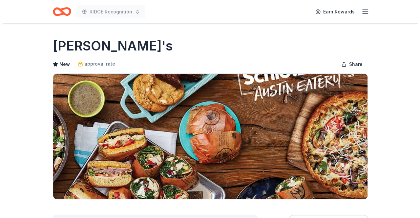
scroll to position [98, 0]
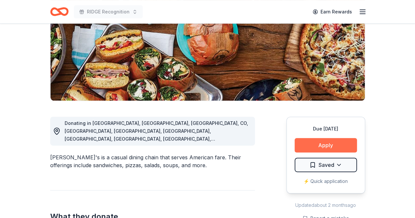
click at [330, 143] on button "Apply" at bounding box center [326, 145] width 62 height 14
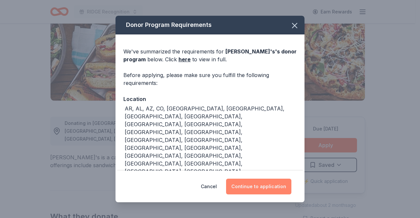
click at [254, 189] on button "Continue to application" at bounding box center [258, 187] width 65 height 16
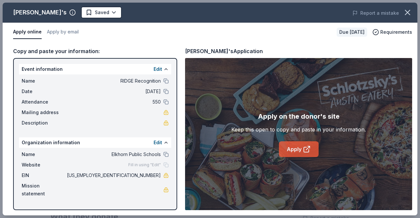
click at [285, 157] on link "Apply" at bounding box center [299, 149] width 40 height 16
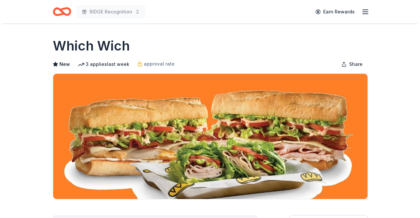
scroll to position [98, 0]
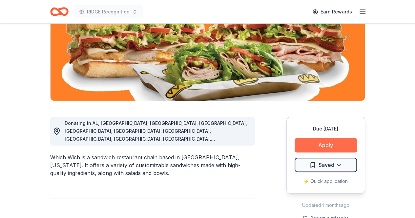
click at [329, 143] on button "Apply" at bounding box center [326, 145] width 62 height 14
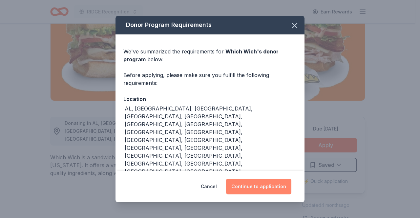
click at [253, 180] on button "Continue to application" at bounding box center [258, 187] width 65 height 16
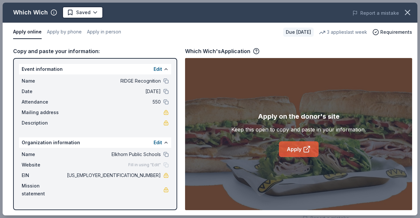
click at [290, 152] on link "Apply" at bounding box center [299, 149] width 40 height 16
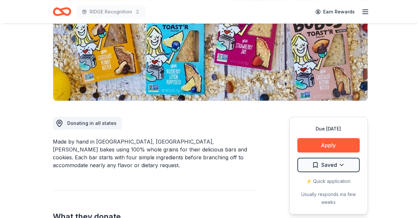
scroll to position [131, 0]
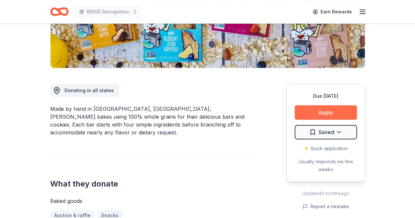
click at [317, 111] on button "Apply" at bounding box center [326, 112] width 62 height 14
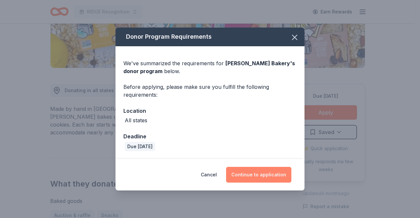
click at [252, 173] on button "Continue to application" at bounding box center [258, 175] width 65 height 16
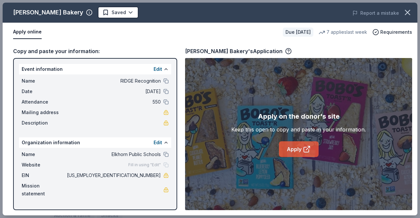
click at [302, 150] on link "Apply" at bounding box center [299, 149] width 40 height 16
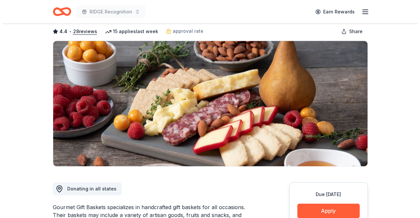
scroll to position [66, 0]
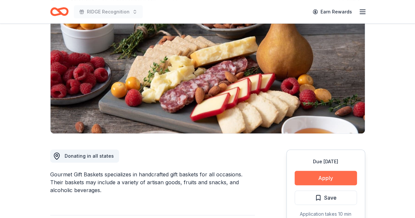
click at [344, 182] on button "Apply" at bounding box center [326, 178] width 62 height 14
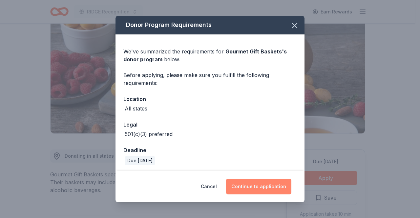
click at [271, 188] on button "Continue to application" at bounding box center [258, 187] width 65 height 16
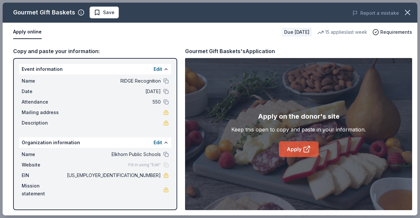
click at [303, 150] on icon at bounding box center [307, 149] width 8 height 8
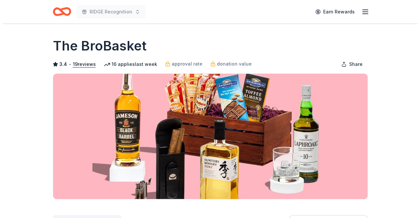
scroll to position [98, 0]
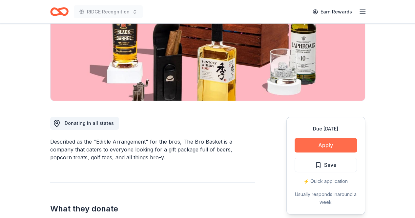
click at [325, 144] on button "Apply" at bounding box center [326, 145] width 62 height 14
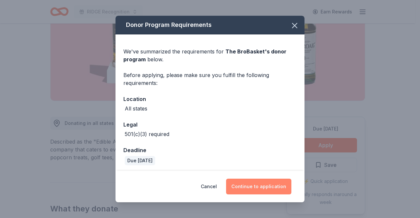
click at [255, 187] on button "Continue to application" at bounding box center [258, 187] width 65 height 16
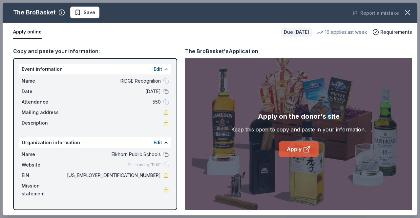
click at [296, 150] on link "Apply" at bounding box center [299, 149] width 40 height 16
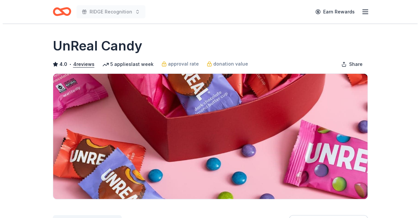
scroll to position [98, 0]
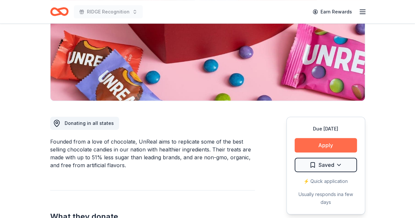
click at [327, 146] on button "Apply" at bounding box center [326, 145] width 62 height 14
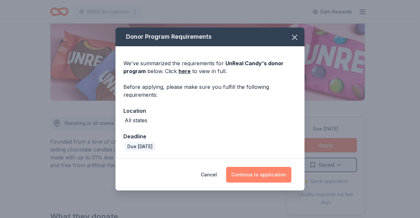
click at [265, 173] on button "Continue to application" at bounding box center [258, 175] width 65 height 16
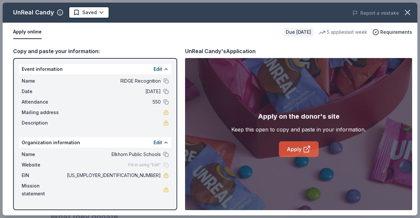
click at [303, 150] on icon at bounding box center [307, 149] width 8 height 8
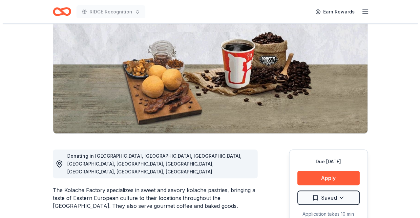
scroll to position [98, 0]
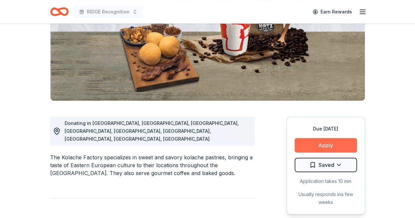
click at [323, 150] on button "Apply" at bounding box center [326, 145] width 62 height 14
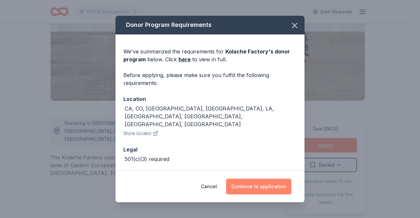
click at [253, 187] on button "Continue to application" at bounding box center [258, 187] width 65 height 16
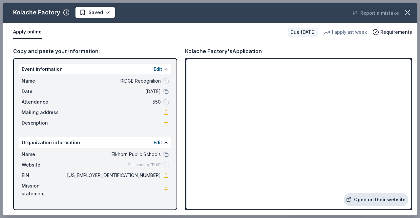
click at [374, 199] on link "Open on their website" at bounding box center [375, 199] width 65 height 13
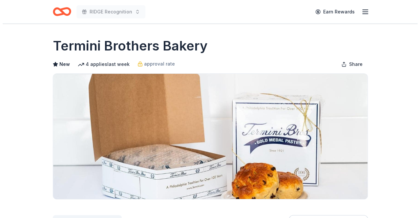
scroll to position [98, 0]
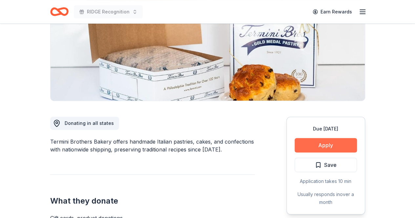
click at [335, 145] on button "Apply" at bounding box center [326, 145] width 62 height 14
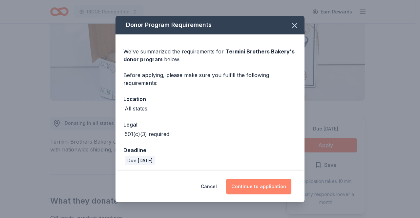
click at [260, 184] on button "Continue to application" at bounding box center [258, 187] width 65 height 16
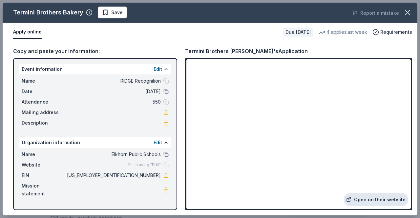
click at [375, 198] on link "Open on their website" at bounding box center [375, 199] width 65 height 13
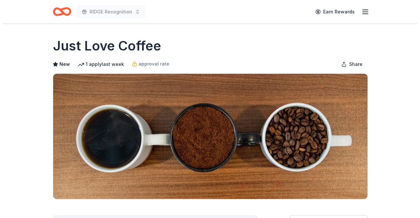
scroll to position [66, 0]
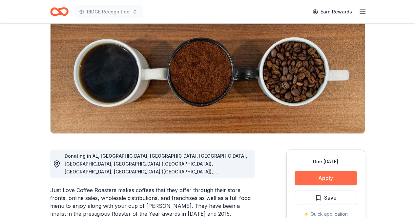
click at [337, 179] on button "Apply" at bounding box center [326, 178] width 62 height 14
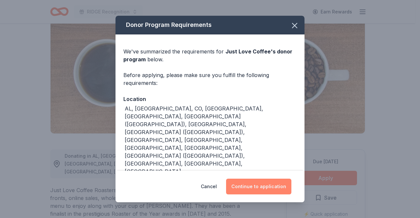
click at [272, 185] on button "Continue to application" at bounding box center [258, 187] width 65 height 16
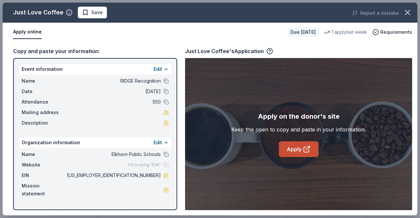
click at [302, 153] on link "Apply" at bounding box center [299, 149] width 40 height 16
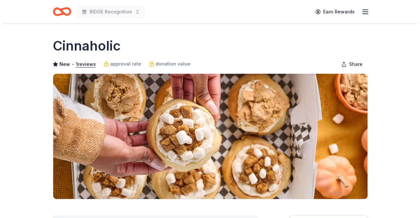
scroll to position [66, 0]
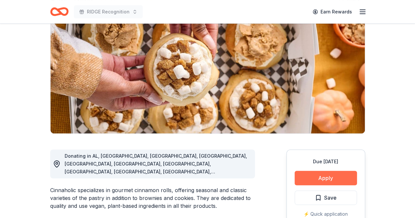
click at [333, 180] on button "Apply" at bounding box center [326, 178] width 62 height 14
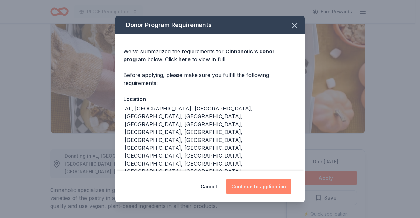
click at [279, 184] on button "Continue to application" at bounding box center [258, 187] width 65 height 16
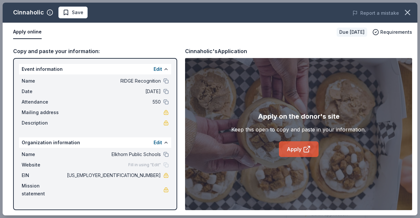
click at [304, 151] on icon at bounding box center [306, 149] width 5 height 5
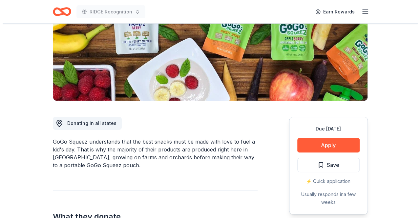
scroll to position [131, 0]
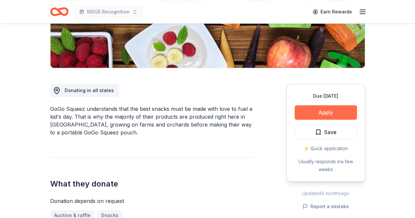
click at [335, 112] on button "Apply" at bounding box center [326, 112] width 62 height 14
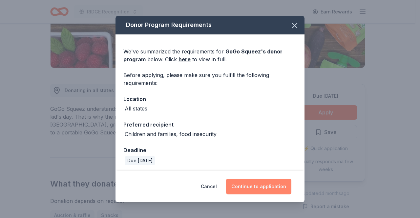
click at [245, 187] on button "Continue to application" at bounding box center [258, 187] width 65 height 16
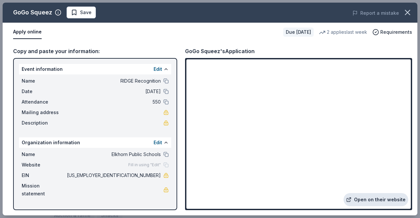
click at [364, 201] on link "Open on their website" at bounding box center [375, 199] width 65 height 13
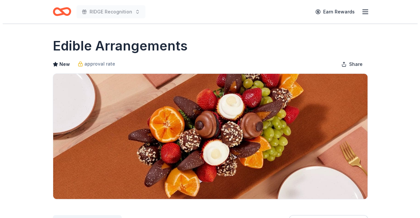
scroll to position [98, 0]
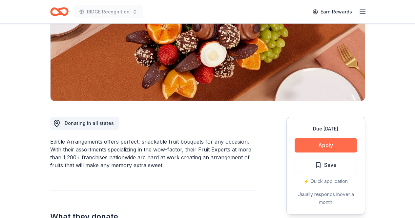
click at [315, 148] on button "Apply" at bounding box center [326, 145] width 62 height 14
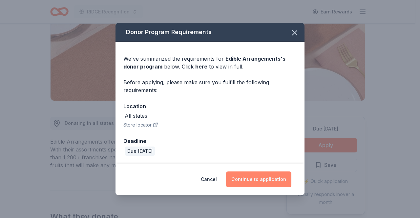
click at [273, 177] on button "Continue to application" at bounding box center [258, 180] width 65 height 16
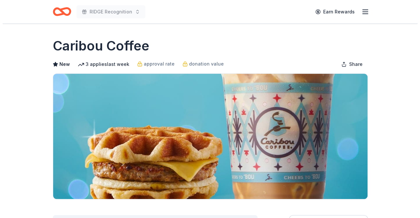
scroll to position [98, 0]
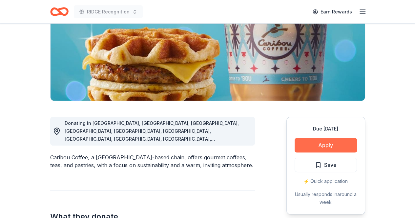
click at [309, 146] on button "Apply" at bounding box center [326, 145] width 62 height 14
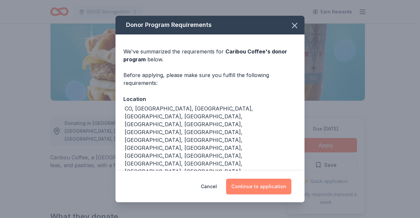
click at [257, 188] on button "Continue to application" at bounding box center [258, 187] width 65 height 16
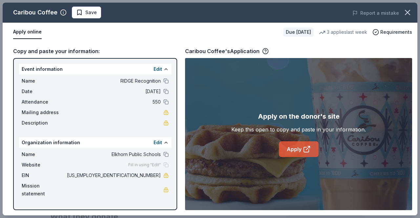
click at [290, 149] on link "Apply" at bounding box center [299, 149] width 40 height 16
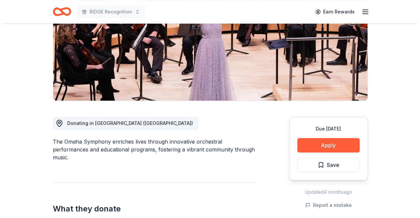
scroll to position [131, 0]
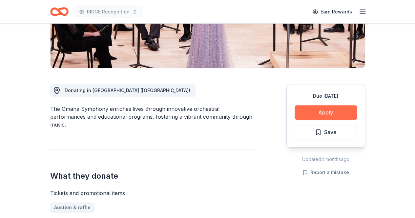
click at [322, 111] on button "Apply" at bounding box center [326, 112] width 62 height 14
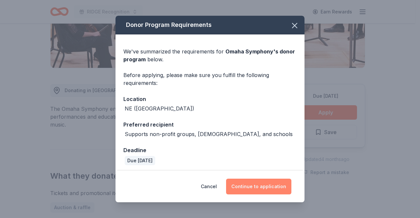
click at [258, 185] on button "Continue to application" at bounding box center [258, 187] width 65 height 16
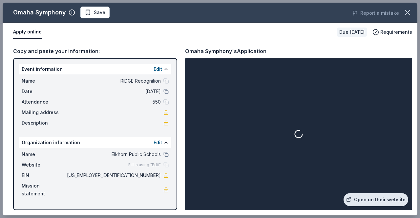
click at [378, 199] on link "Open on their website" at bounding box center [375, 199] width 65 height 13
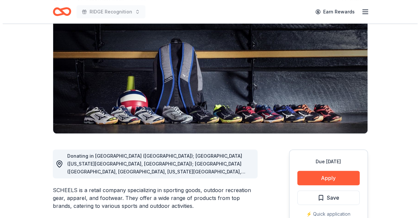
scroll to position [98, 0]
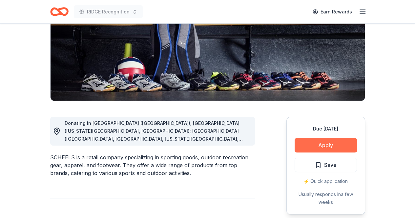
click at [321, 142] on button "Apply" at bounding box center [326, 145] width 62 height 14
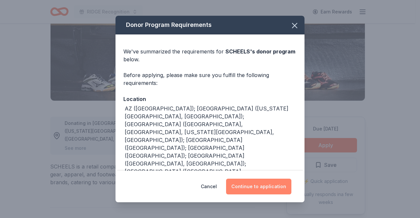
click at [260, 187] on button "Continue to application" at bounding box center [258, 187] width 65 height 16
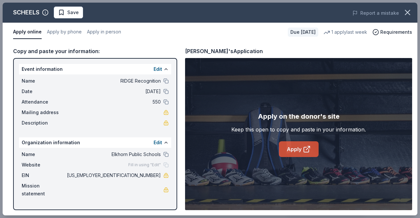
click at [299, 150] on link "Apply" at bounding box center [299, 149] width 40 height 16
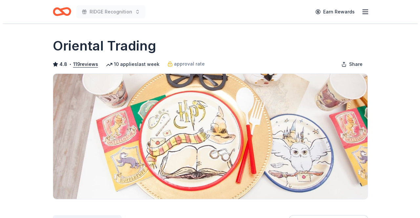
scroll to position [98, 0]
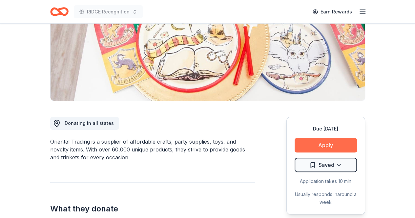
click at [306, 145] on button "Apply" at bounding box center [326, 145] width 62 height 14
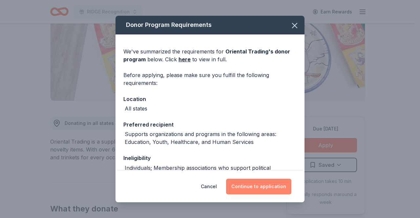
click at [263, 191] on button "Continue to application" at bounding box center [258, 187] width 65 height 16
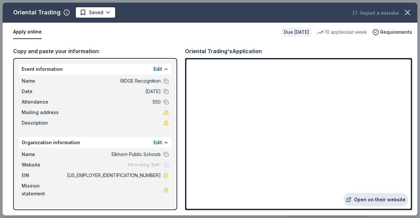
click at [368, 199] on link "Open on their website" at bounding box center [375, 199] width 65 height 13
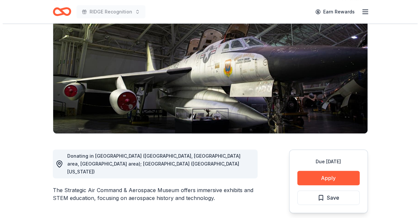
scroll to position [131, 0]
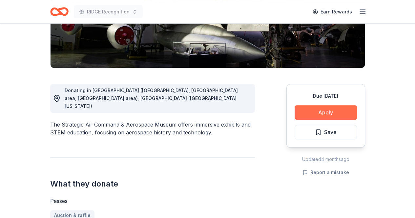
click at [322, 111] on button "Apply" at bounding box center [326, 112] width 62 height 14
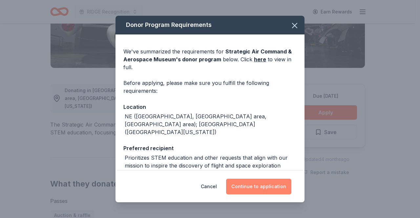
click at [243, 186] on button "Continue to application" at bounding box center [258, 187] width 65 height 16
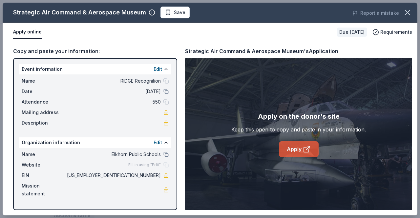
click at [296, 151] on link "Apply" at bounding box center [299, 149] width 40 height 16
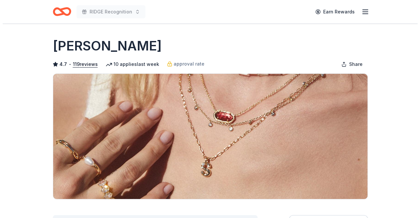
scroll to position [98, 0]
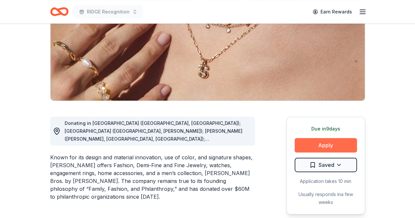
click at [321, 145] on button "Apply" at bounding box center [326, 145] width 62 height 14
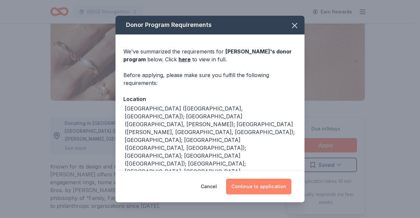
click at [267, 184] on button "Continue to application" at bounding box center [258, 187] width 65 height 16
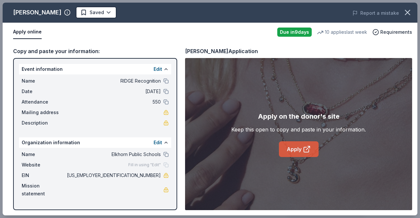
click at [294, 146] on link "Apply" at bounding box center [299, 149] width 40 height 16
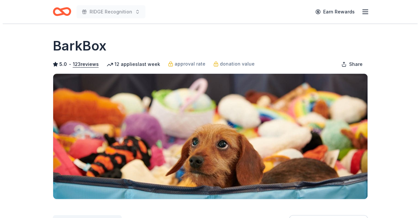
scroll to position [98, 0]
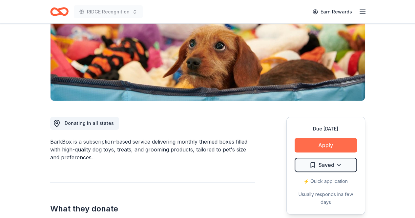
click at [318, 147] on button "Apply" at bounding box center [326, 145] width 62 height 14
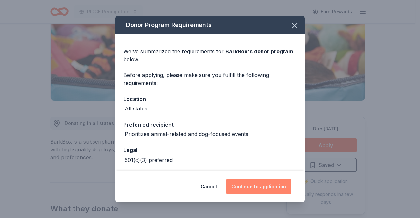
click at [257, 186] on button "Continue to application" at bounding box center [258, 187] width 65 height 16
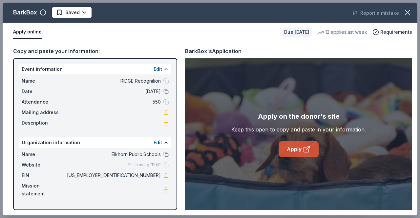
click at [297, 148] on link "Apply" at bounding box center [299, 149] width 40 height 16
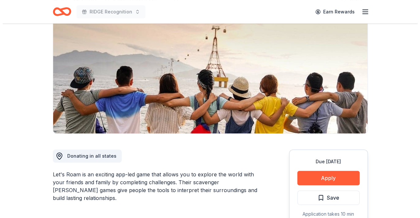
scroll to position [131, 0]
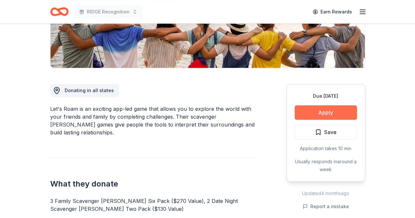
click at [316, 113] on button "Apply" at bounding box center [326, 112] width 62 height 14
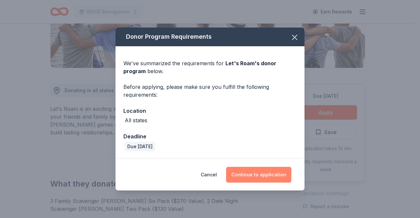
click at [250, 170] on button "Continue to application" at bounding box center [258, 175] width 65 height 16
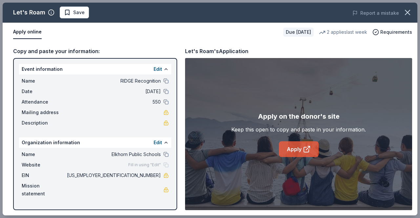
click at [290, 144] on link "Apply" at bounding box center [299, 149] width 40 height 16
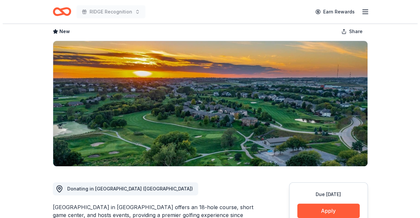
scroll to position [66, 0]
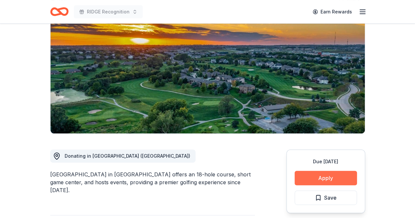
click at [333, 179] on button "Apply" at bounding box center [326, 178] width 62 height 14
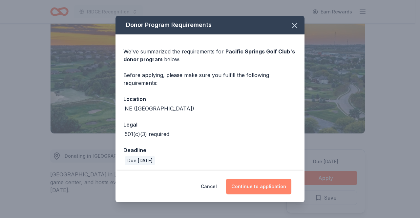
click at [270, 187] on button "Continue to application" at bounding box center [258, 187] width 65 height 16
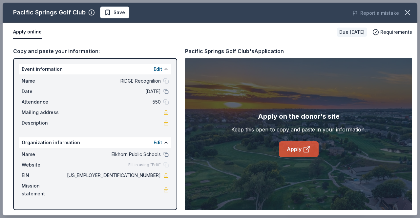
click at [296, 149] on link "Apply" at bounding box center [299, 149] width 40 height 16
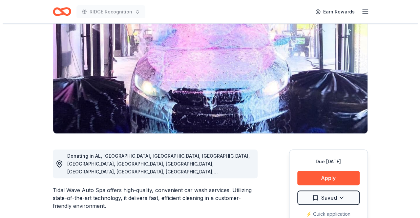
scroll to position [98, 0]
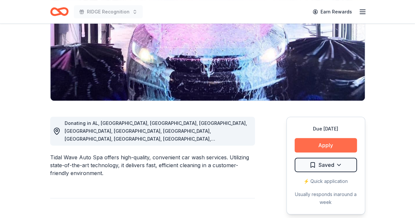
click at [321, 140] on button "Apply" at bounding box center [326, 145] width 62 height 14
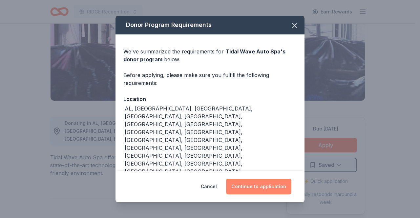
click at [264, 185] on button "Continue to application" at bounding box center [258, 187] width 65 height 16
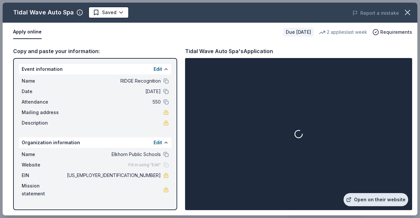
click at [374, 200] on link "Open on their website" at bounding box center [375, 199] width 65 height 13
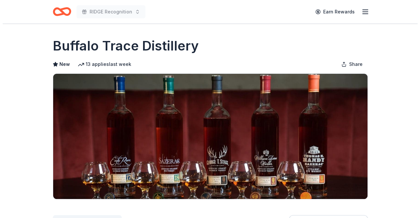
scroll to position [98, 0]
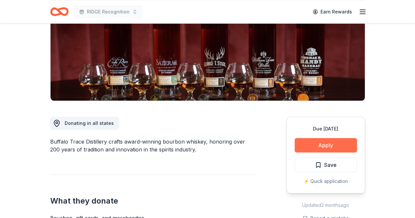
click at [308, 141] on button "Apply" at bounding box center [326, 145] width 62 height 14
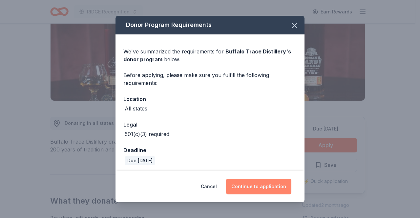
click at [242, 185] on button "Continue to application" at bounding box center [258, 187] width 65 height 16
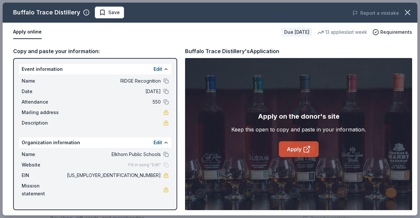
click at [298, 152] on link "Apply" at bounding box center [299, 149] width 40 height 16
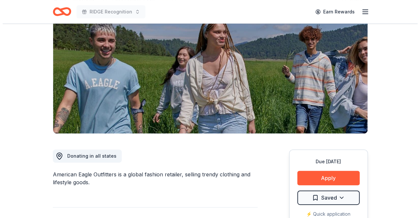
scroll to position [98, 0]
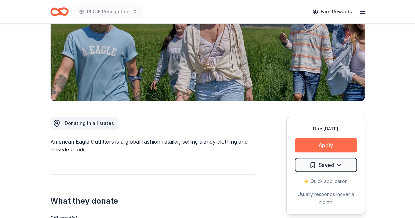
click at [317, 143] on button "Apply" at bounding box center [326, 145] width 62 height 14
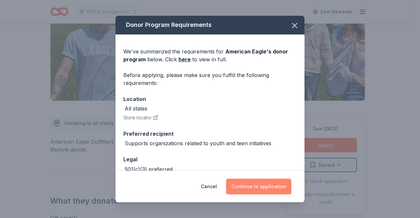
click at [262, 185] on button "Continue to application" at bounding box center [258, 187] width 65 height 16
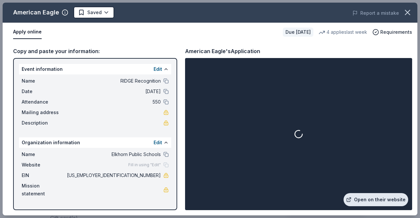
click at [372, 198] on link "Open on their website" at bounding box center [375, 199] width 65 height 13
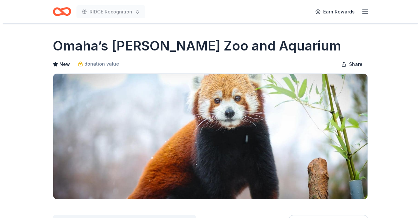
scroll to position [98, 0]
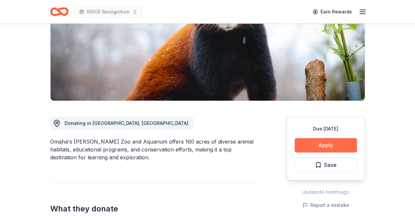
click at [341, 144] on button "Apply" at bounding box center [326, 145] width 62 height 14
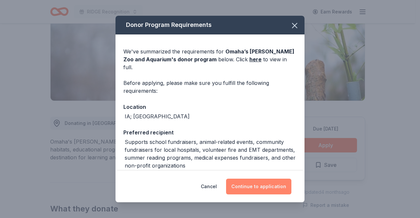
click at [241, 186] on button "Continue to application" at bounding box center [258, 187] width 65 height 16
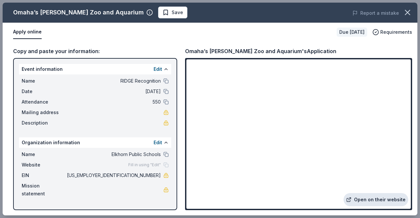
click at [390, 198] on link "Open on their website" at bounding box center [375, 199] width 65 height 13
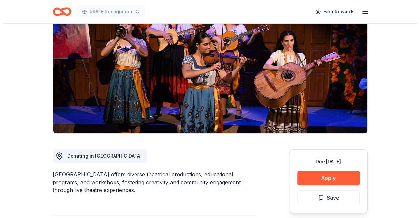
scroll to position [98, 0]
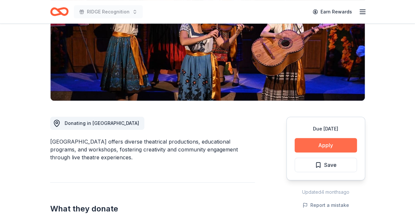
click at [320, 146] on button "Apply" at bounding box center [326, 145] width 62 height 14
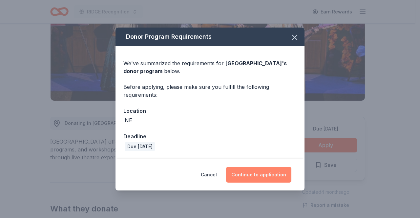
click at [245, 175] on button "Continue to application" at bounding box center [258, 175] width 65 height 16
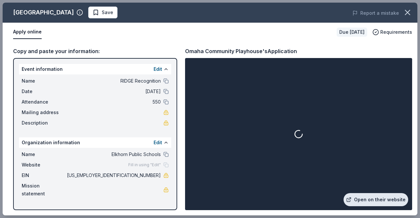
click at [371, 203] on link "Open on their website" at bounding box center [375, 199] width 65 height 13
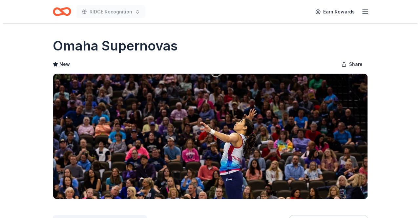
scroll to position [98, 0]
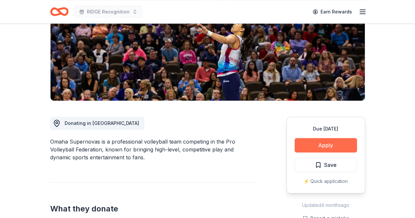
click at [330, 145] on button "Apply" at bounding box center [326, 145] width 62 height 14
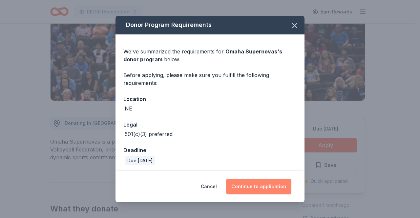
click at [263, 187] on button "Continue to application" at bounding box center [258, 187] width 65 height 16
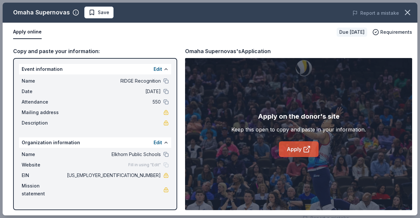
click at [303, 154] on link "Apply" at bounding box center [299, 149] width 40 height 16
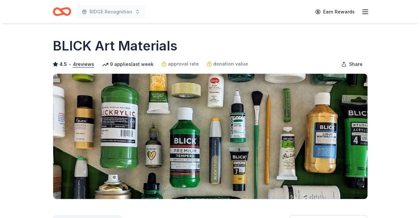
scroll to position [98, 0]
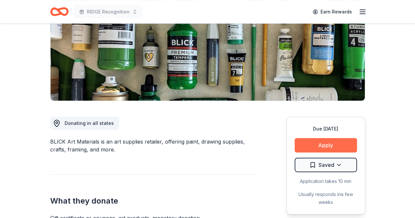
click at [327, 146] on button "Apply" at bounding box center [326, 145] width 62 height 14
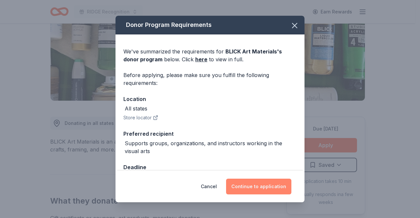
click at [267, 188] on button "Continue to application" at bounding box center [258, 187] width 65 height 16
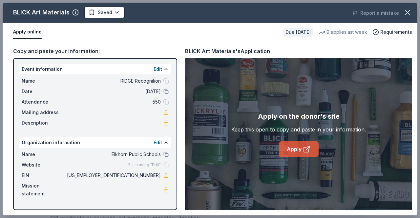
click at [306, 151] on icon at bounding box center [307, 149] width 8 height 8
click at [302, 151] on link "Apply" at bounding box center [299, 149] width 40 height 16
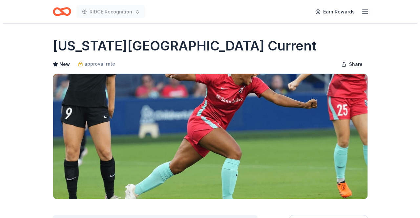
scroll to position [98, 0]
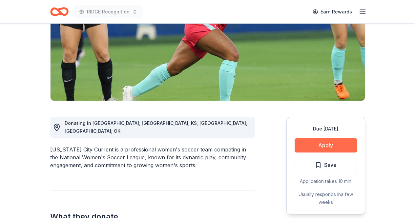
click at [320, 145] on button "Apply" at bounding box center [326, 145] width 62 height 14
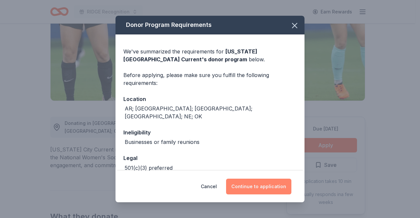
click at [267, 187] on button "Continue to application" at bounding box center [258, 187] width 65 height 16
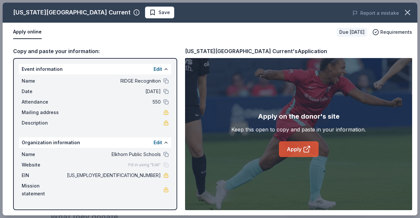
click at [295, 148] on link "Apply" at bounding box center [299, 149] width 40 height 16
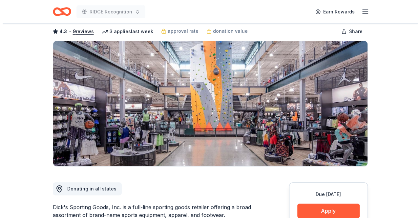
scroll to position [98, 0]
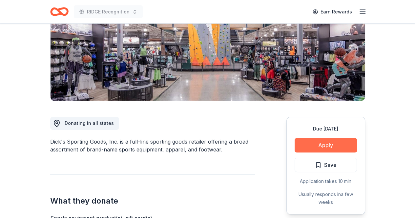
click at [317, 147] on button "Apply" at bounding box center [326, 145] width 62 height 14
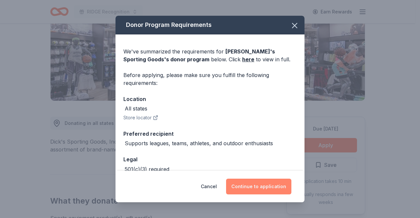
click at [257, 189] on button "Continue to application" at bounding box center [258, 187] width 65 height 16
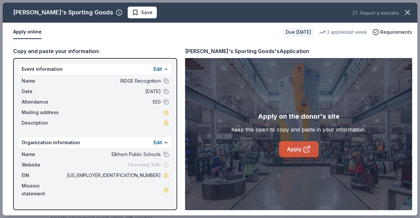
click at [313, 152] on link "Apply" at bounding box center [299, 149] width 40 height 16
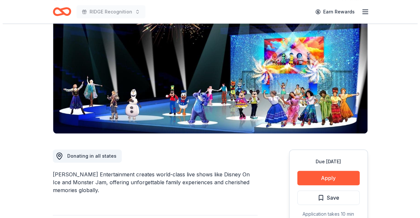
scroll to position [98, 0]
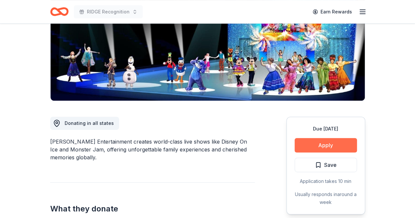
click at [327, 145] on button "Apply" at bounding box center [326, 145] width 62 height 14
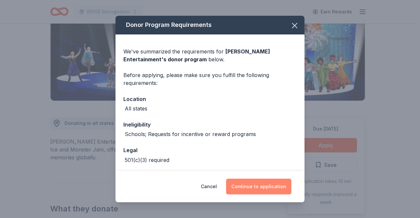
click at [245, 189] on button "Continue to application" at bounding box center [258, 187] width 65 height 16
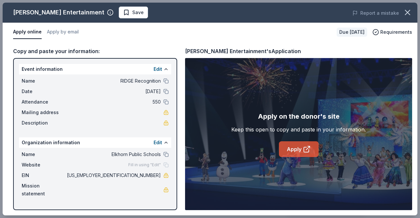
click at [295, 151] on link "Apply" at bounding box center [299, 149] width 40 height 16
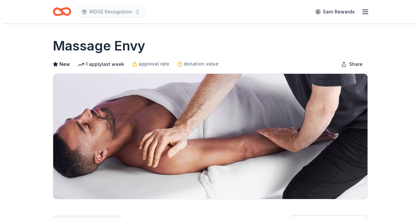
scroll to position [66, 0]
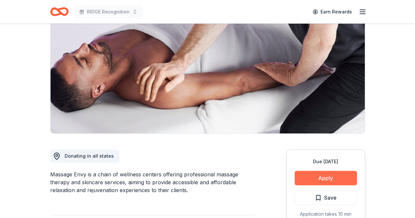
click at [326, 179] on button "Apply" at bounding box center [326, 178] width 62 height 14
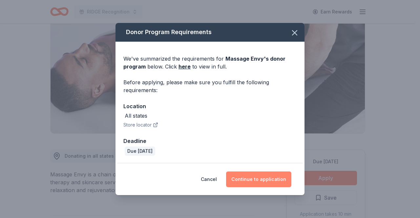
click at [281, 182] on button "Continue to application" at bounding box center [258, 180] width 65 height 16
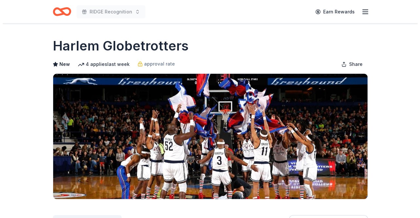
scroll to position [66, 0]
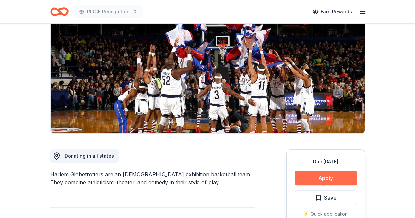
click at [332, 181] on button "Apply" at bounding box center [326, 178] width 62 height 14
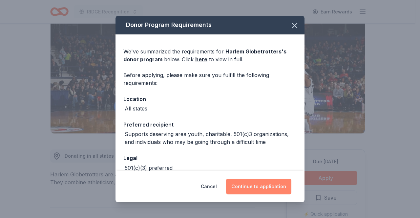
click at [253, 185] on button "Continue to application" at bounding box center [258, 187] width 65 height 16
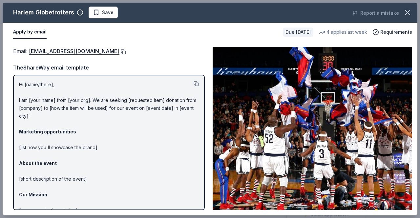
click at [119, 53] on button at bounding box center [122, 51] width 7 height 5
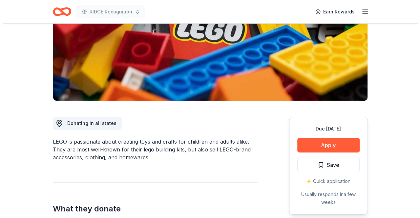
scroll to position [131, 0]
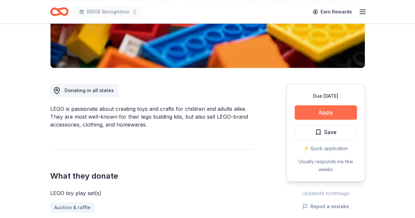
click at [328, 111] on button "Apply" at bounding box center [326, 112] width 62 height 14
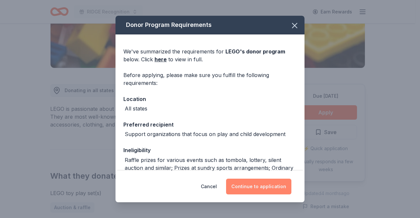
click at [249, 184] on button "Continue to application" at bounding box center [258, 187] width 65 height 16
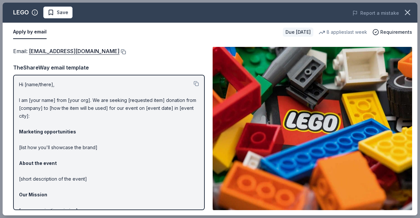
click at [119, 52] on button at bounding box center [122, 51] width 7 height 5
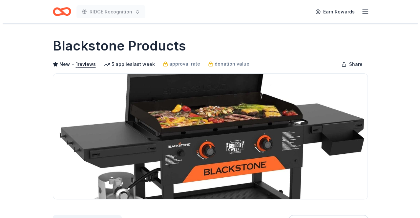
scroll to position [131, 0]
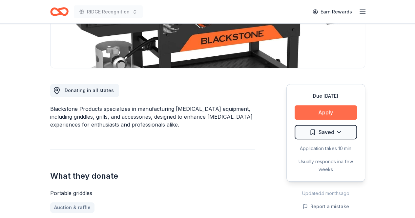
click at [314, 108] on button "Apply" at bounding box center [326, 112] width 62 height 14
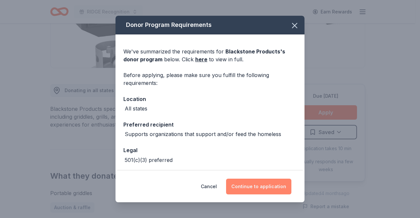
click at [253, 189] on button "Continue to application" at bounding box center [258, 187] width 65 height 16
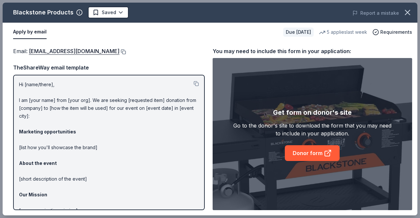
click at [126, 50] on button at bounding box center [122, 51] width 7 height 5
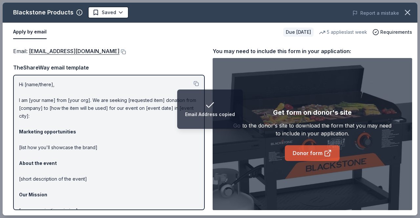
click at [308, 151] on link "Donor form" at bounding box center [312, 153] width 55 height 16
